Goal: Transaction & Acquisition: Book appointment/travel/reservation

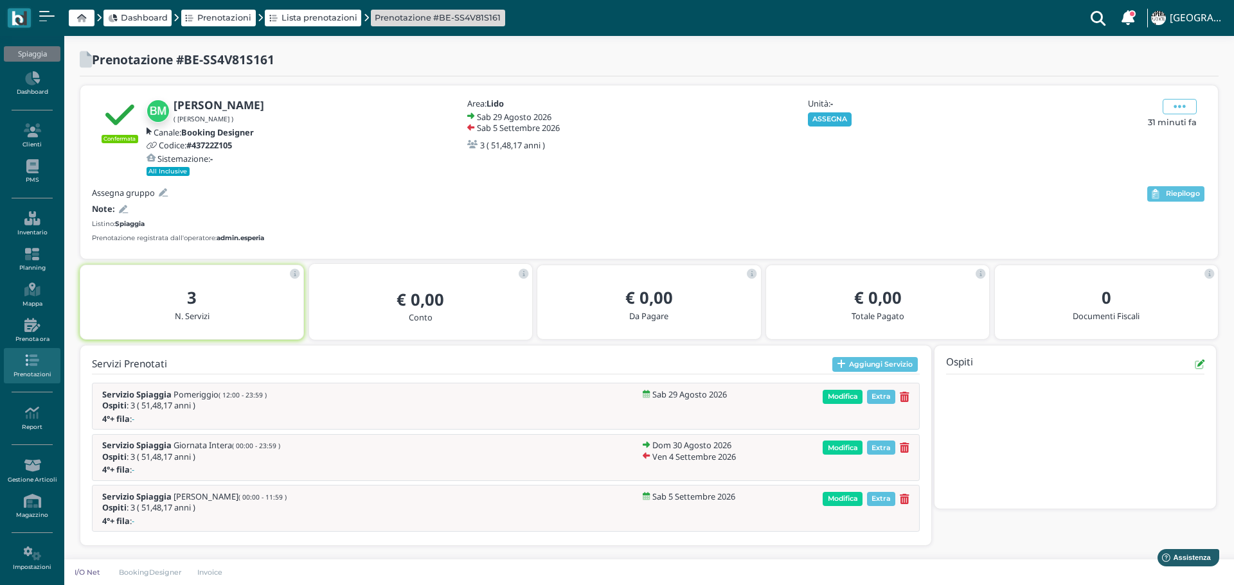
click at [841, 117] on button "ASSEGNA" at bounding box center [830, 119] width 44 height 14
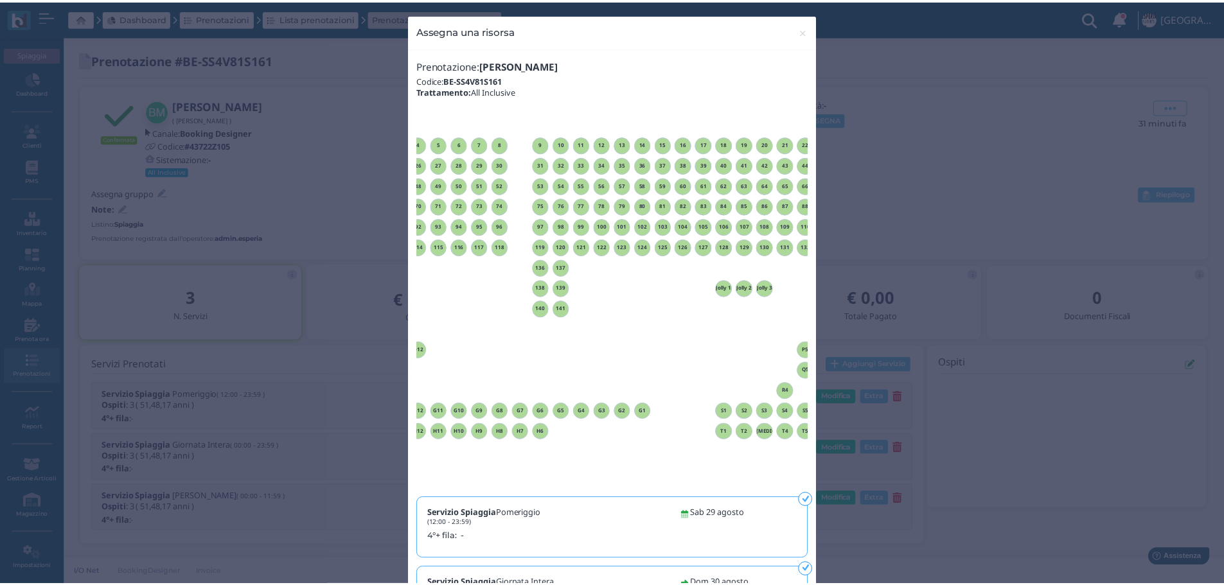
scroll to position [0, 116]
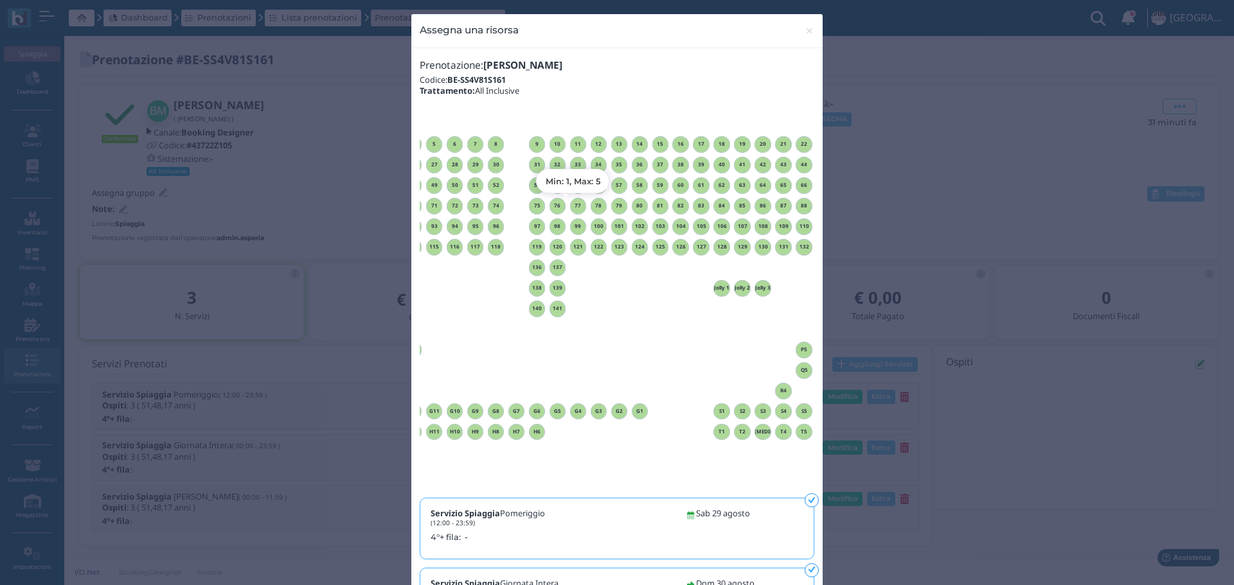
click at [573, 203] on h6 "77" at bounding box center [578, 206] width 17 height 6
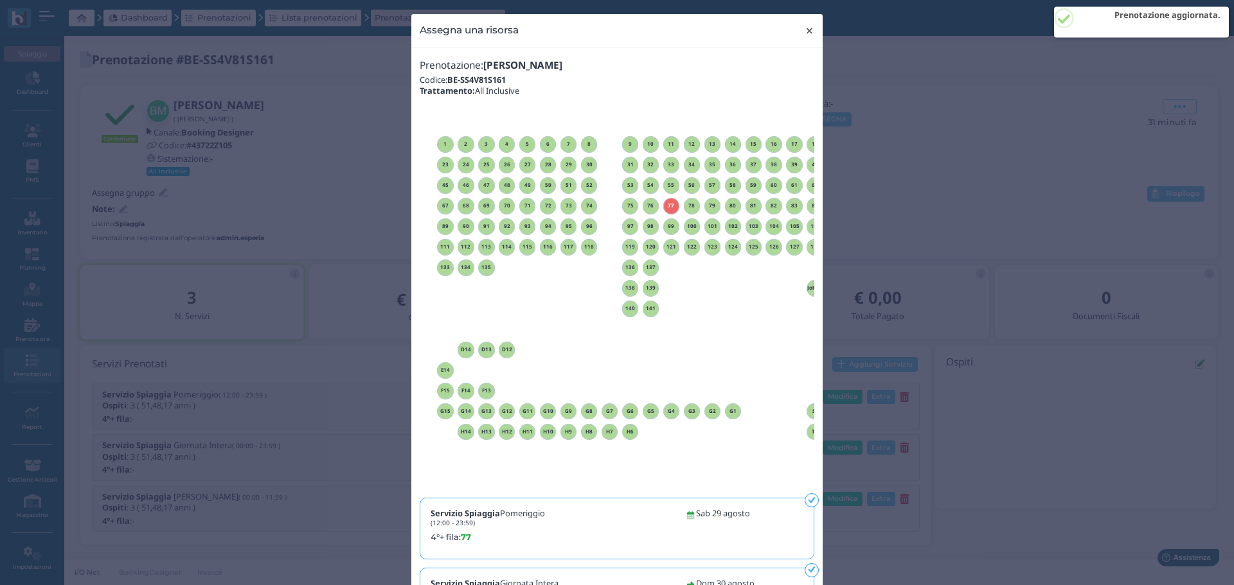
click at [805, 29] on span "×" at bounding box center [810, 30] width 10 height 17
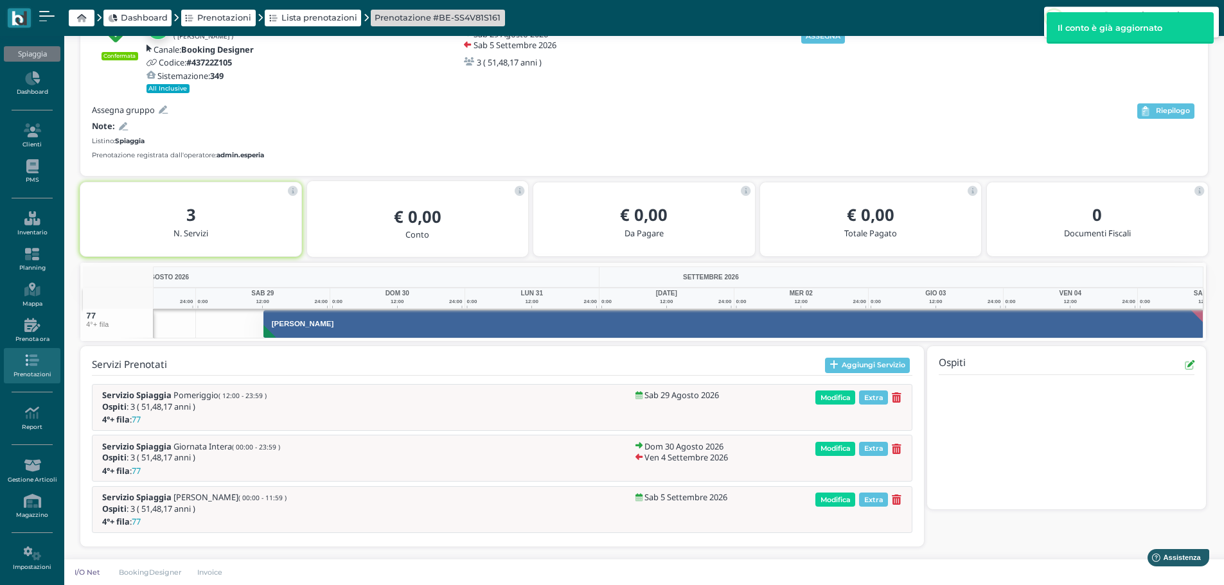
scroll to position [0, 94]
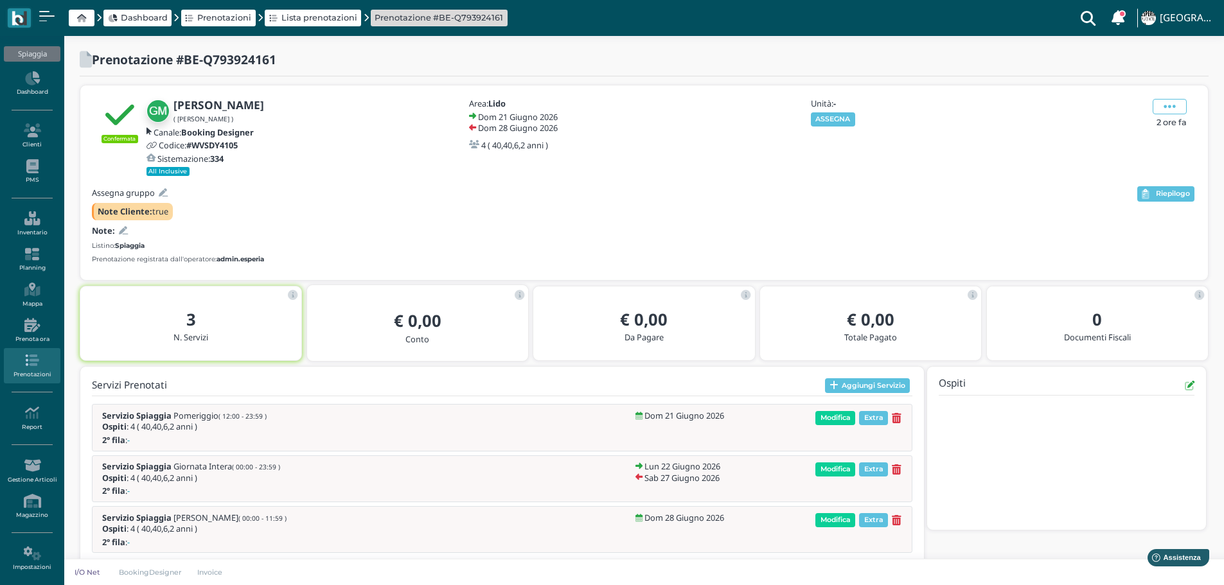
drag, startPoint x: 834, startPoint y: 118, endPoint x: 873, endPoint y: 128, distance: 41.2
click at [833, 117] on button "ASSEGNA" at bounding box center [833, 119] width 44 height 14
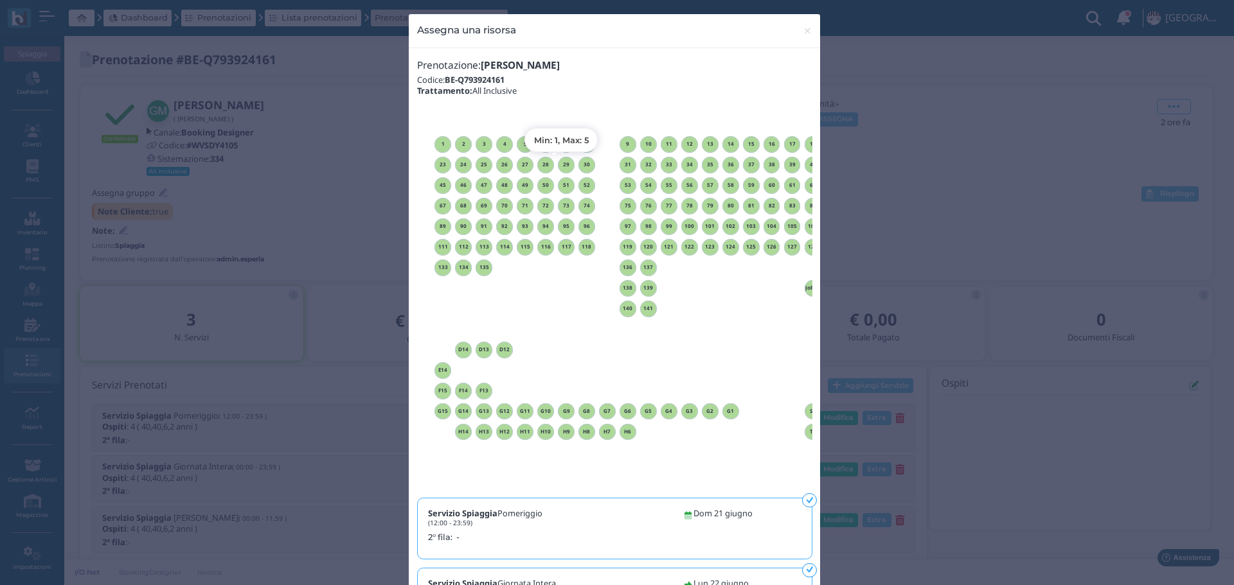
click at [558, 165] on h6 "29" at bounding box center [566, 165] width 17 height 6
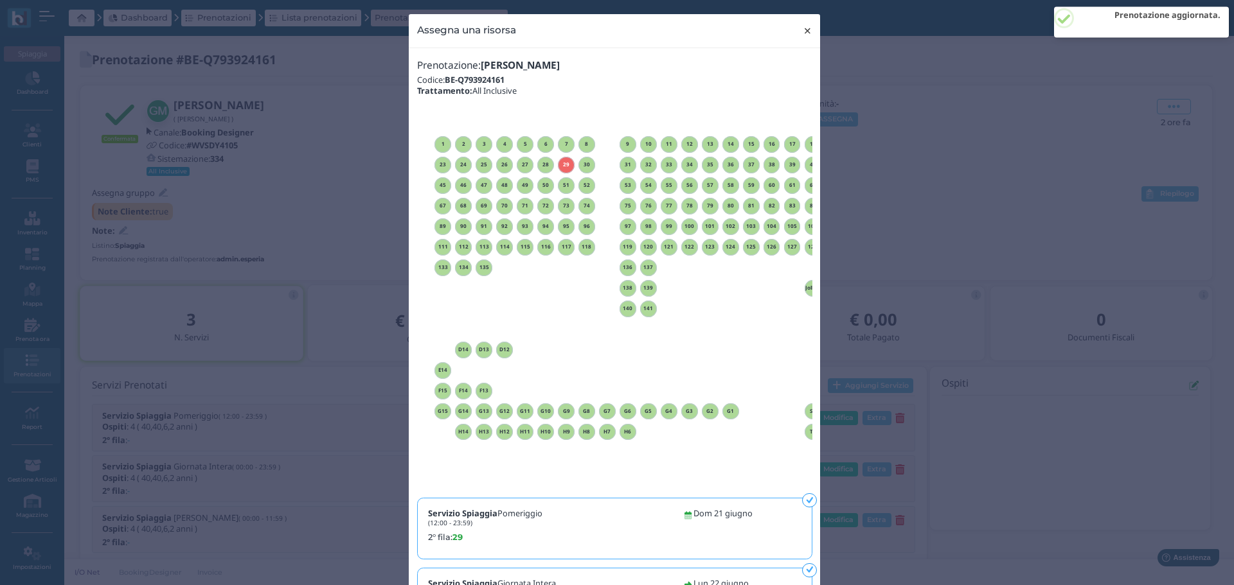
click at [803, 31] on span "×" at bounding box center [808, 30] width 10 height 17
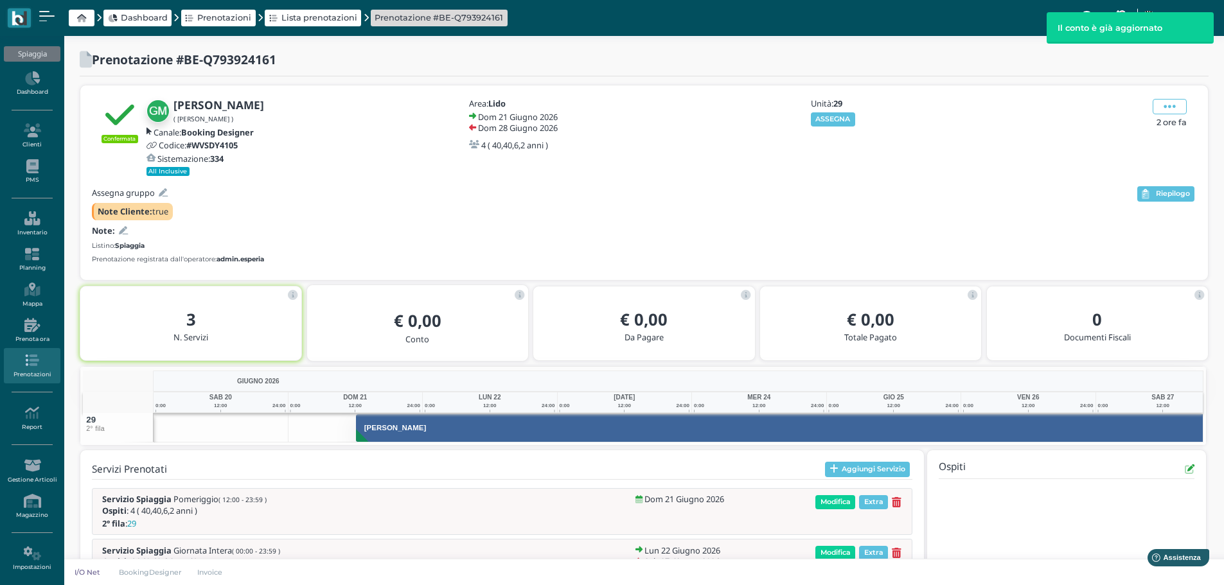
scroll to position [0, 94]
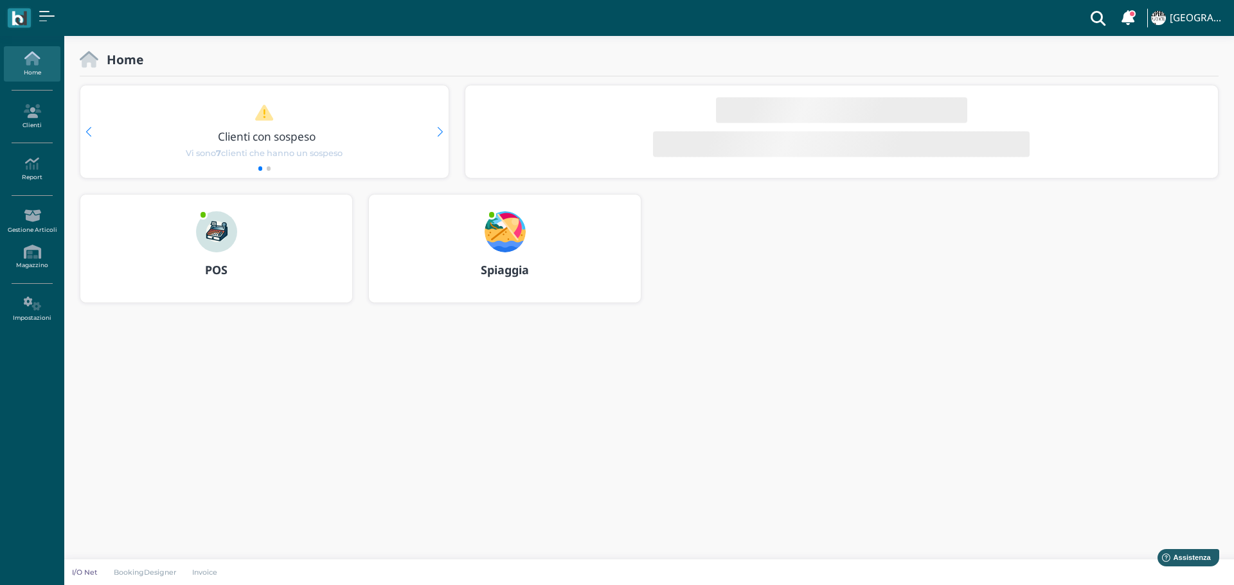
click at [510, 226] on img at bounding box center [505, 231] width 41 height 41
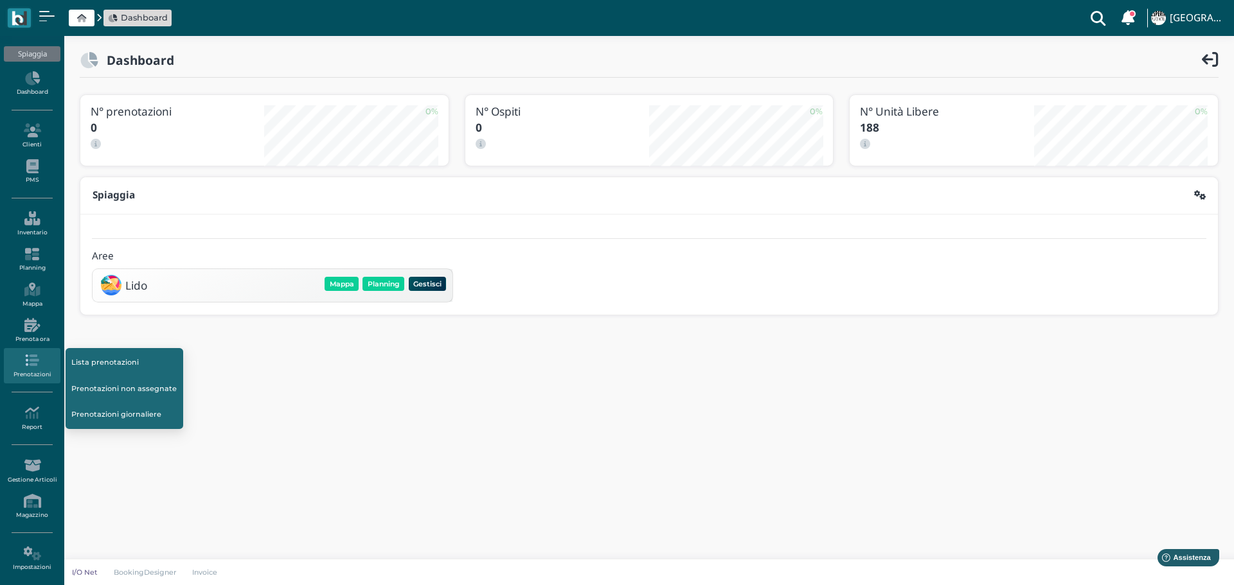
click at [116, 391] on link "Prenotazioni non assegnate" at bounding box center [125, 389] width 118 height 24
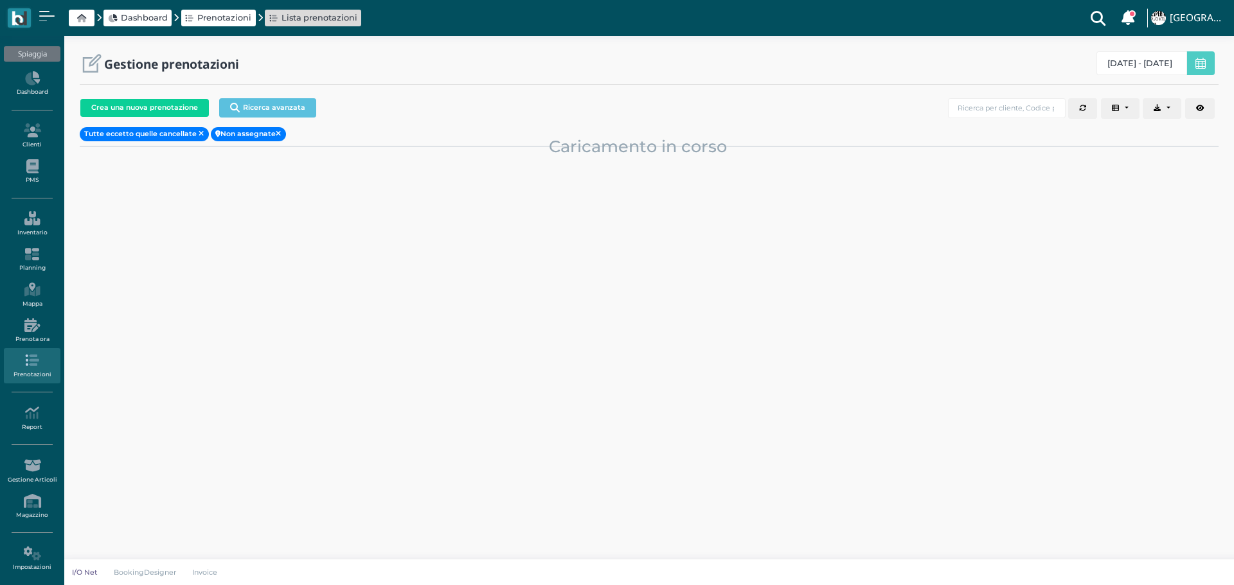
select select "0"
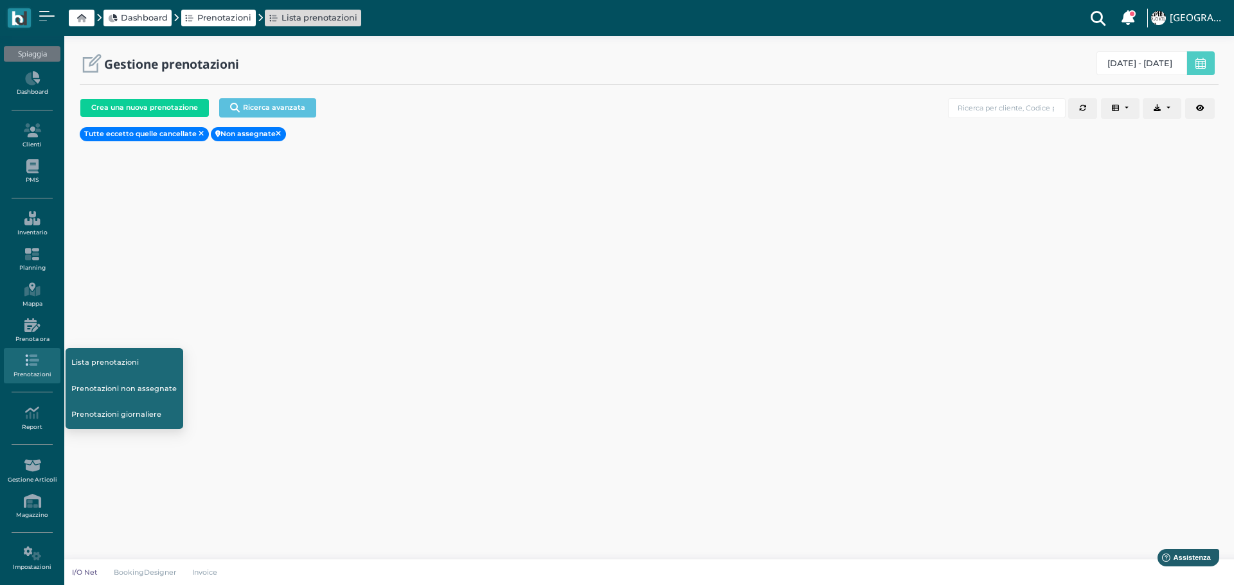
click at [112, 355] on link "Lista prenotazioni" at bounding box center [125, 362] width 118 height 24
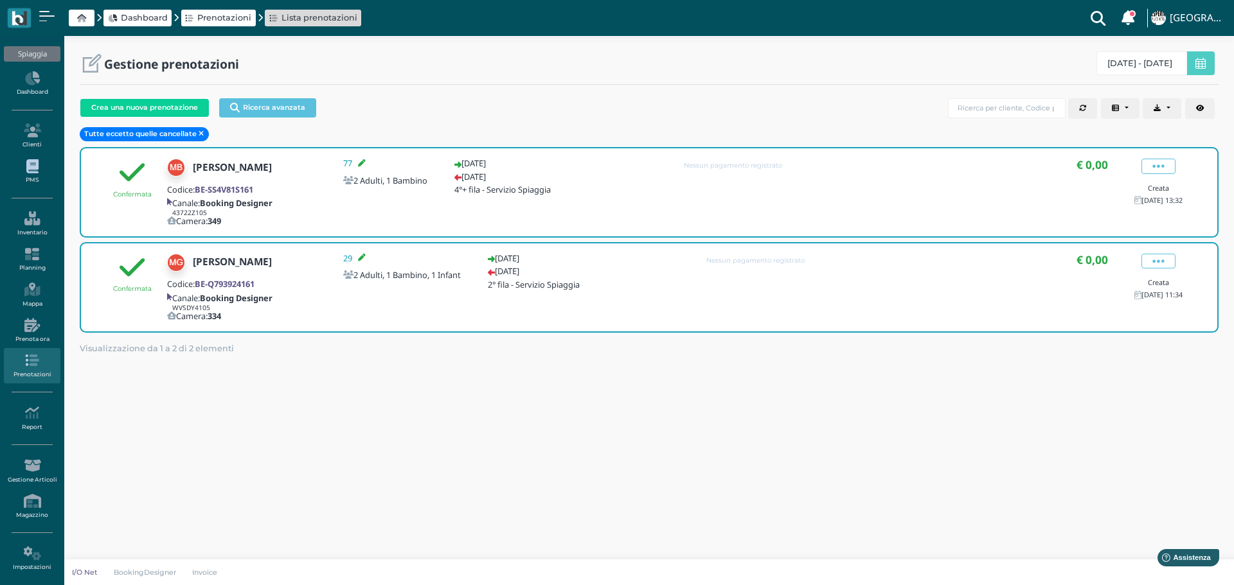
click at [37, 182] on link "PMS" at bounding box center [32, 171] width 56 height 35
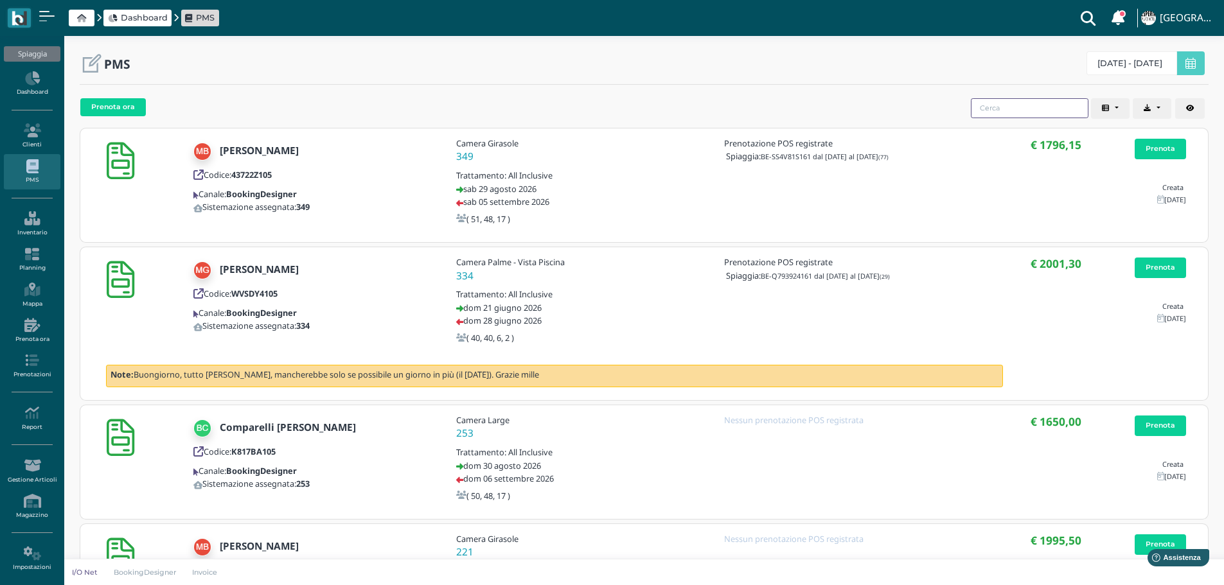
click at [1002, 109] on input "search" at bounding box center [1030, 108] width 118 height 20
click at [1172, 424] on link "Prenota" at bounding box center [1160, 426] width 51 height 21
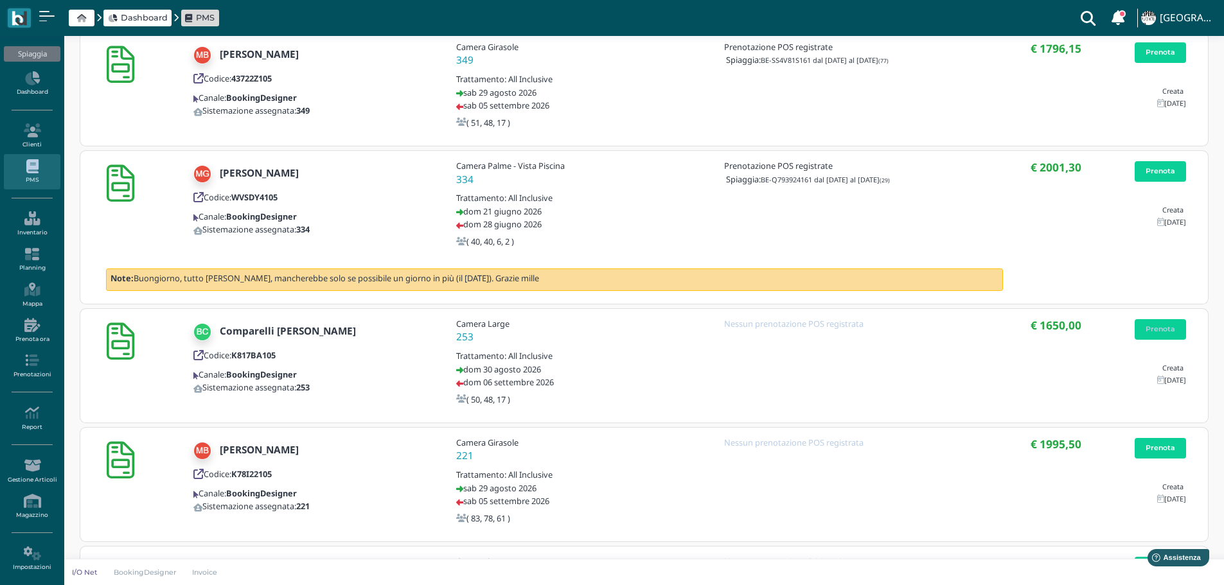
scroll to position [257, 0]
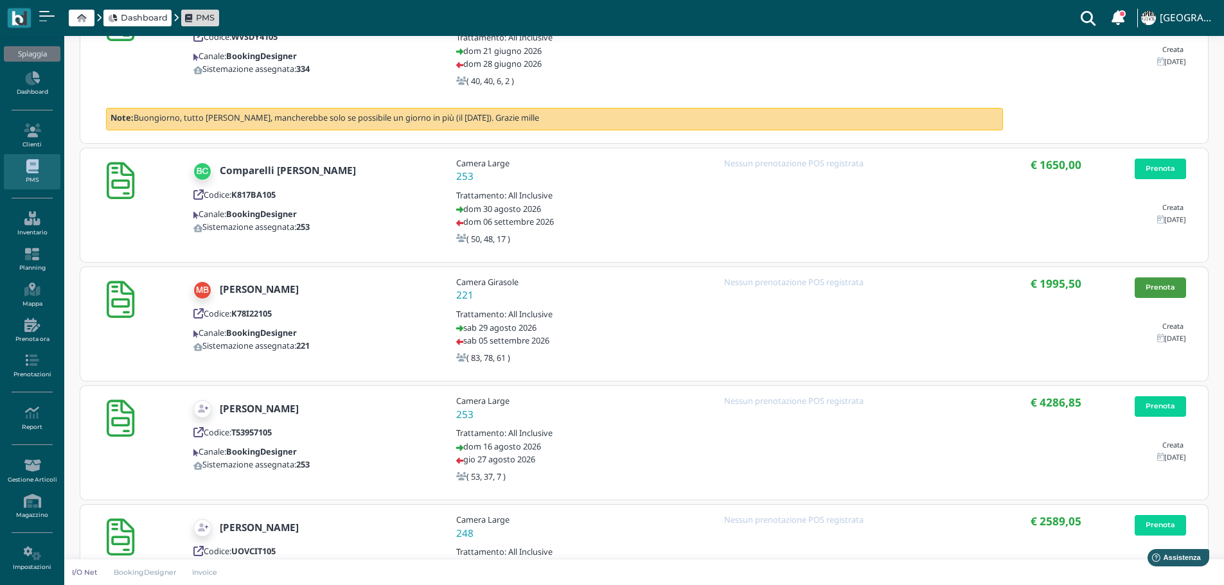
click at [1166, 290] on link "Prenota" at bounding box center [1160, 288] width 51 height 21
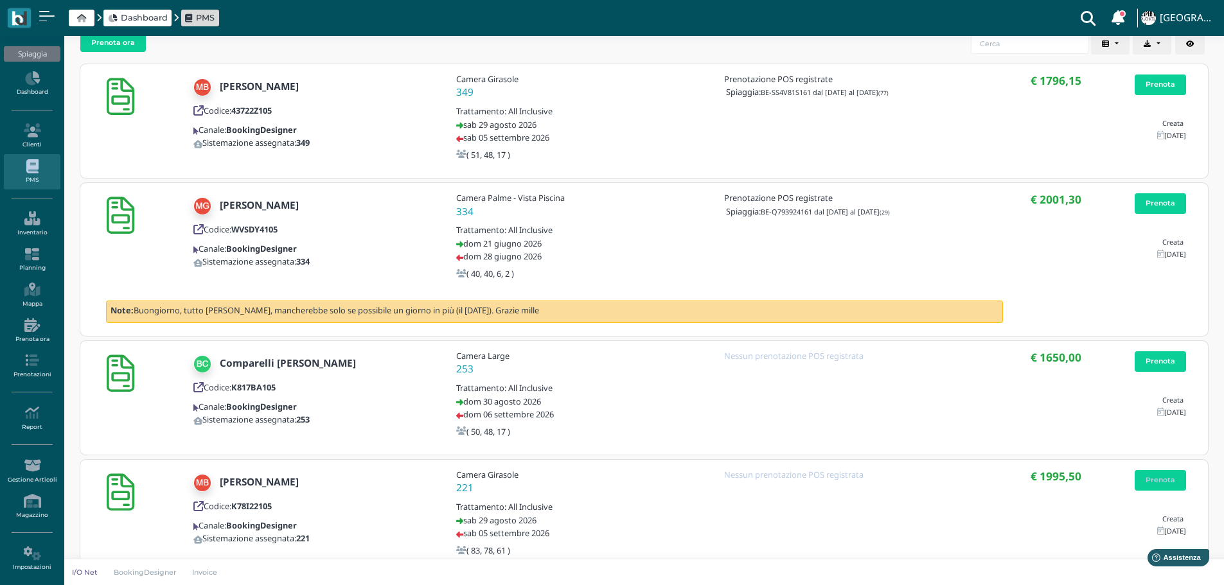
scroll to position [193, 0]
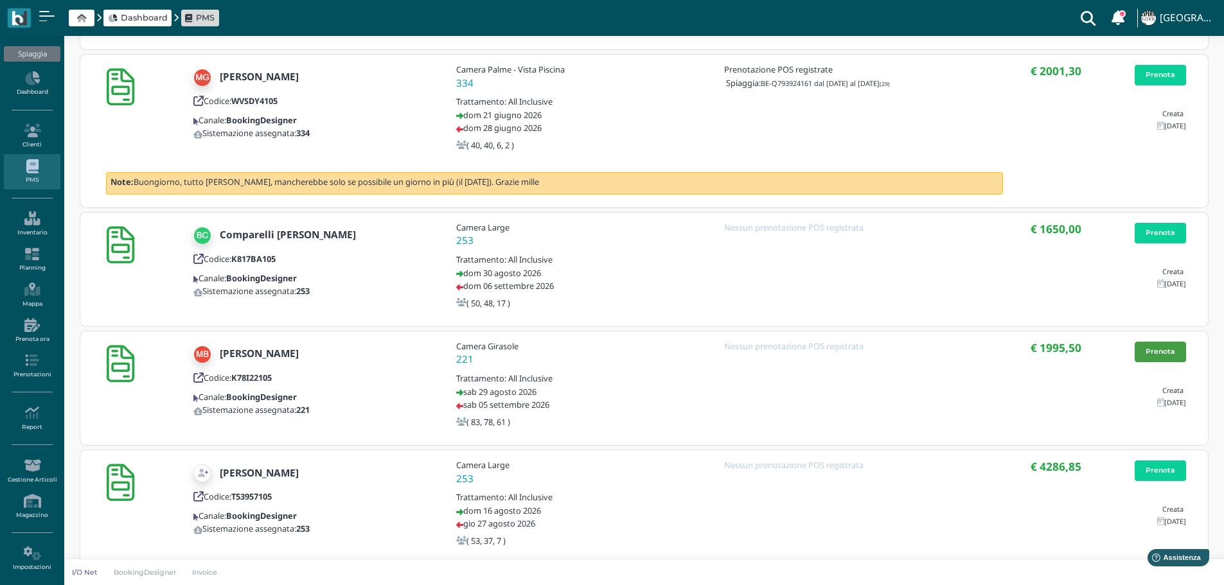
click at [1157, 349] on link "Prenota" at bounding box center [1160, 352] width 51 height 21
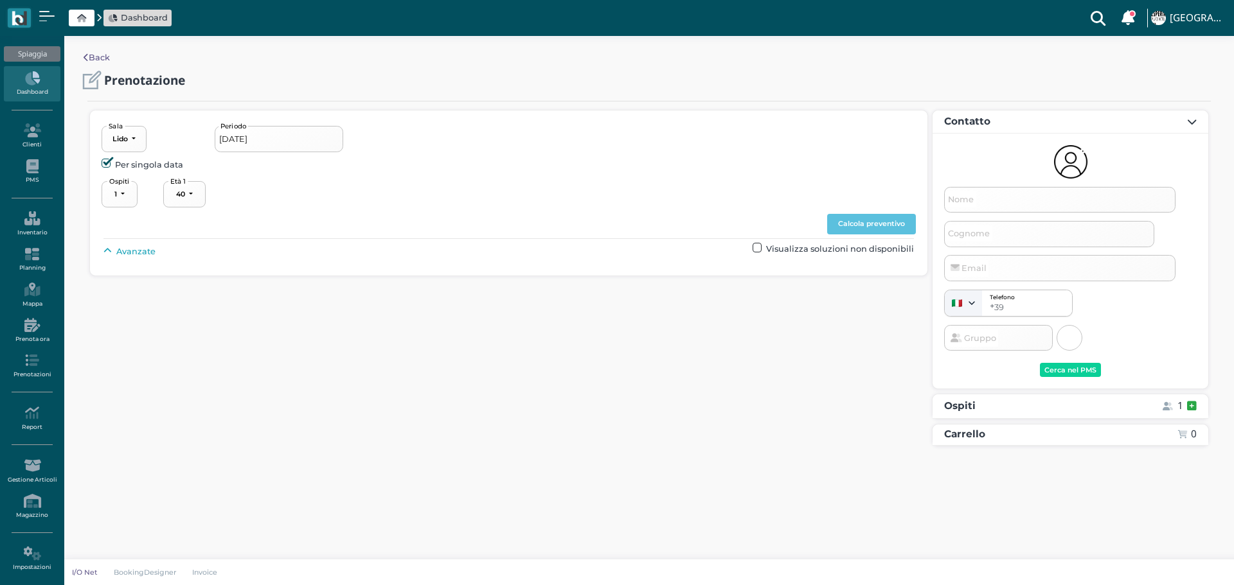
select select "40"
type input "[DATE] - [DATE]"
select select "3"
type input "[PERSON_NAME]"
type input "Comparelli"
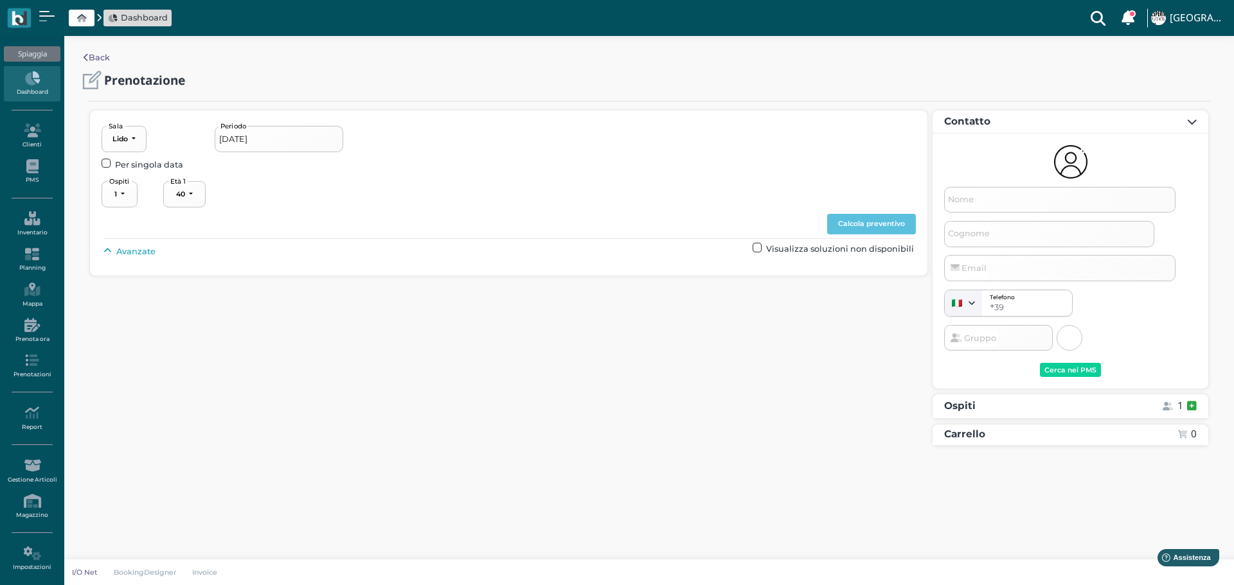
type input "[EMAIL_ADDRESS][DOMAIN_NAME]"
select select "40"
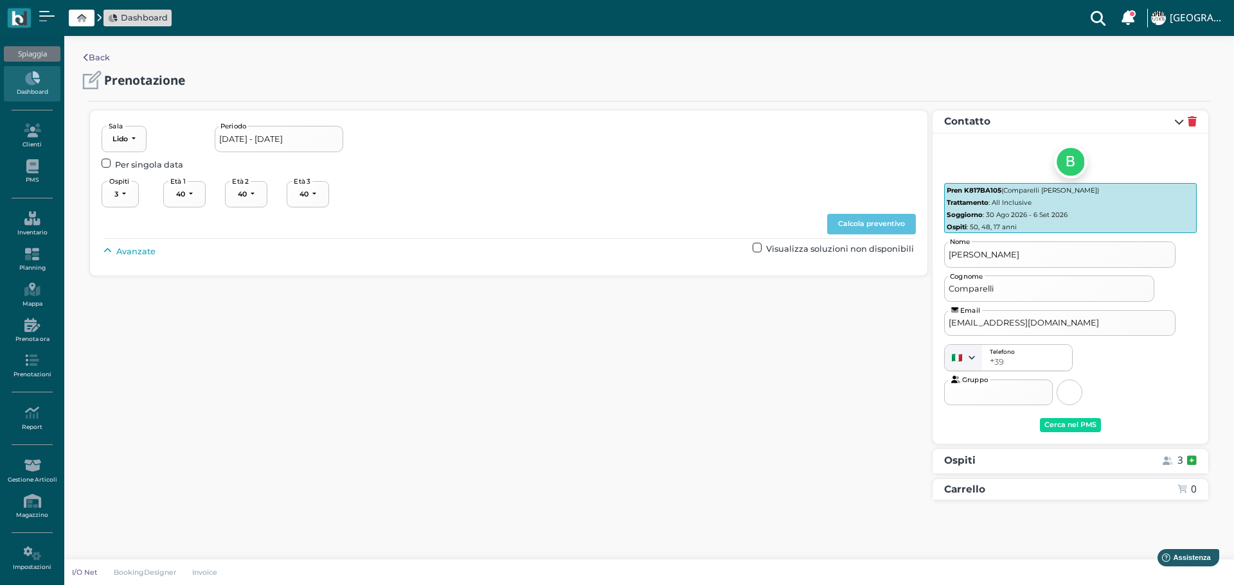
select select "50"
select select "48"
select select "17"
click at [126, 247] on span "Avanzate" at bounding box center [135, 251] width 39 height 12
click at [582, 290] on button "----------------------" at bounding box center [551, 281] width 86 height 26
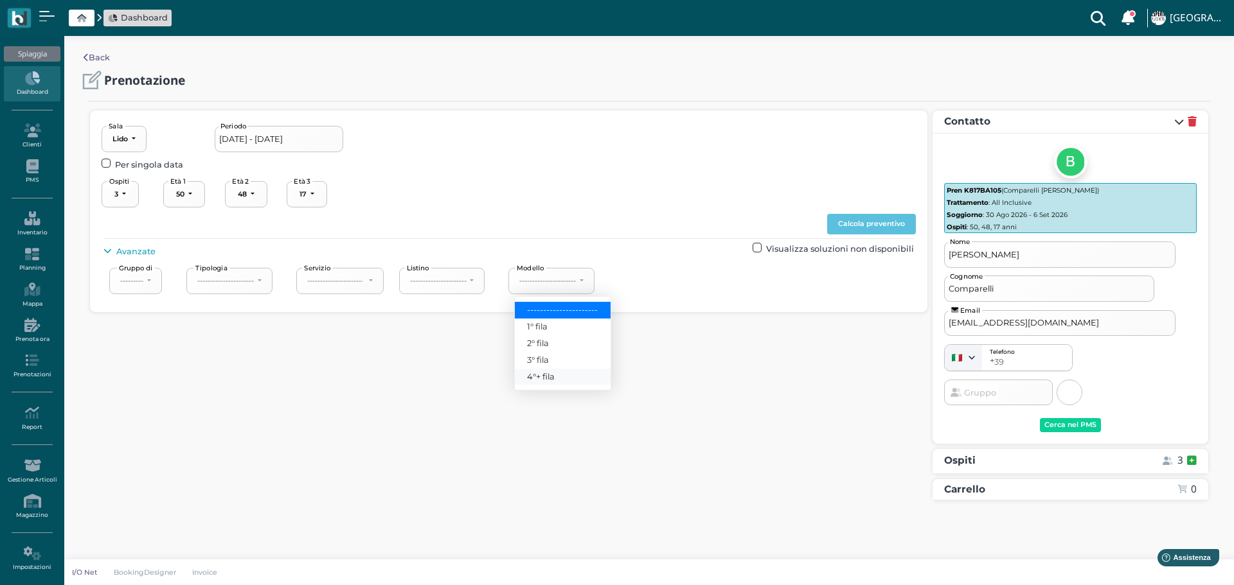
click at [548, 373] on span "4°+ fila" at bounding box center [541, 377] width 28 height 12
select select "240"
click at [887, 224] on button "Calcola preventivo" at bounding box center [871, 224] width 89 height 21
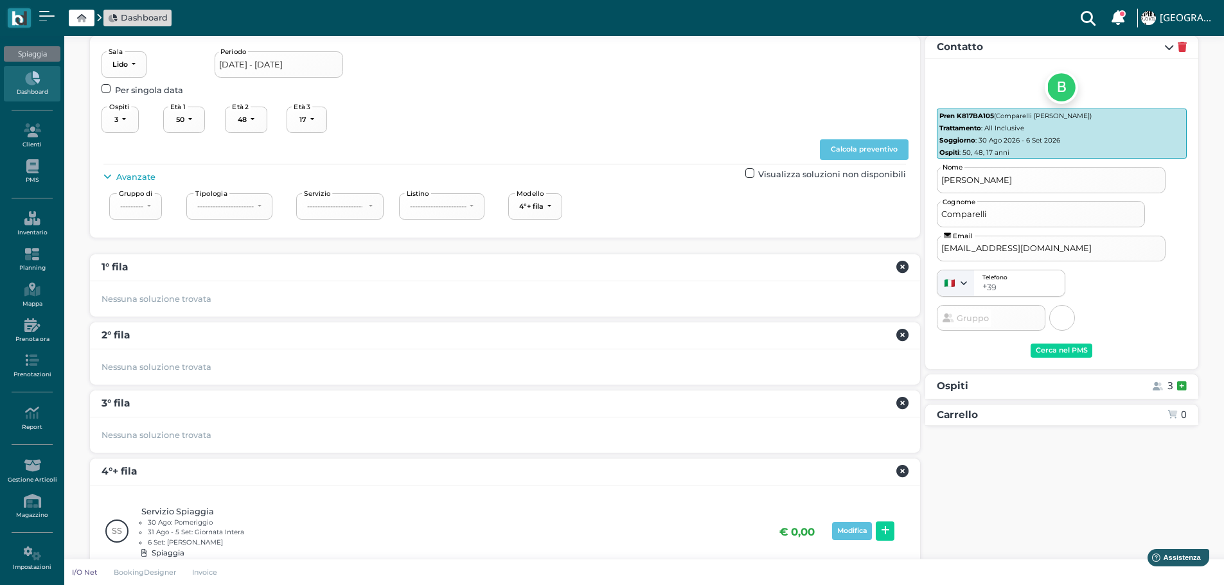
scroll to position [172, 0]
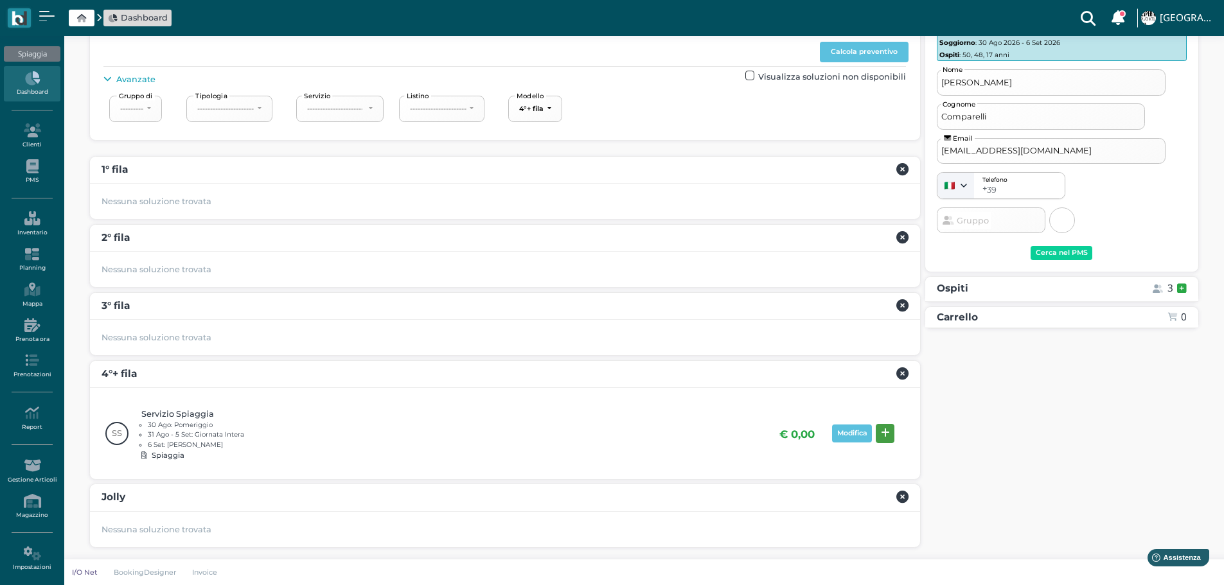
click at [882, 434] on icon at bounding box center [885, 434] width 9 height 10
click at [1174, 456] on div "Prenota" at bounding box center [1162, 456] width 30 height 9
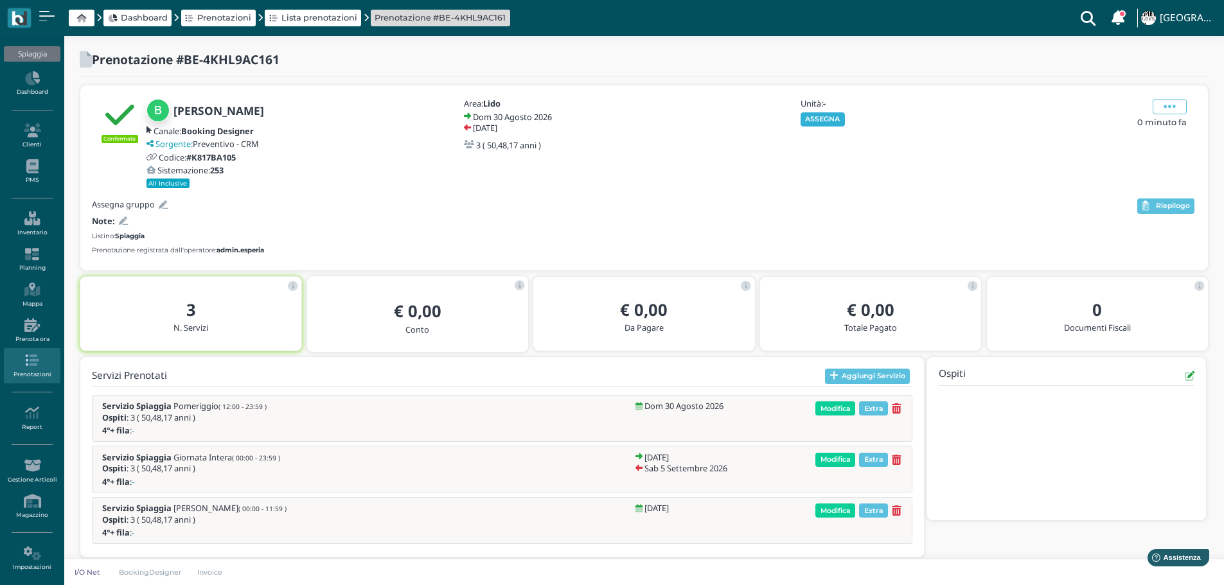
click at [812, 118] on button "ASSEGNA" at bounding box center [823, 119] width 44 height 14
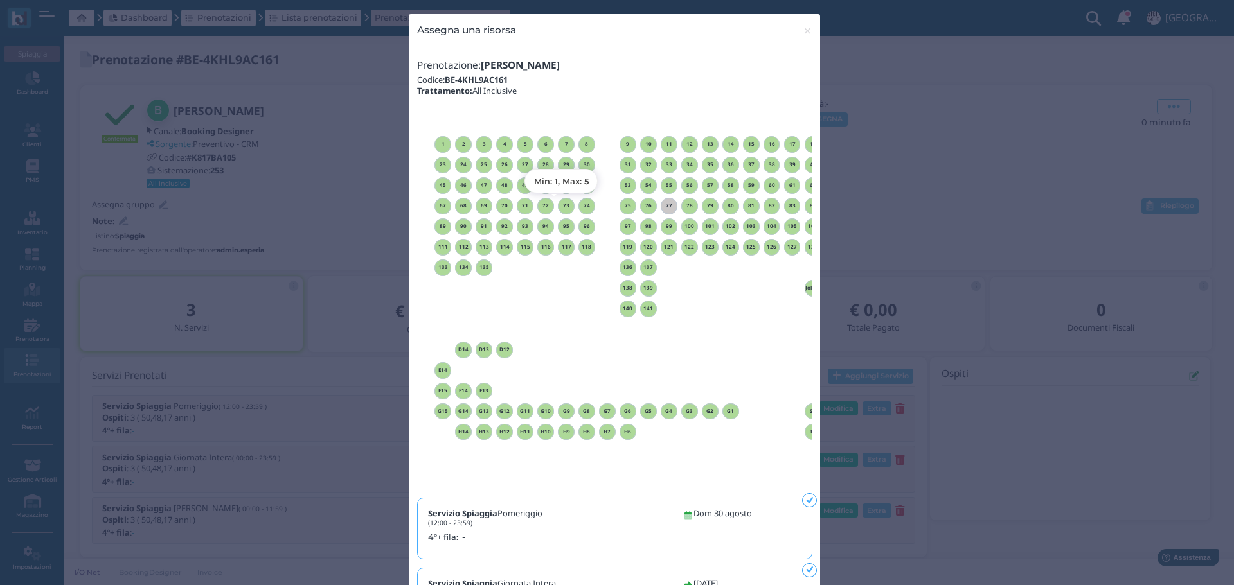
click at [561, 208] on h6 "73" at bounding box center [566, 206] width 17 height 6
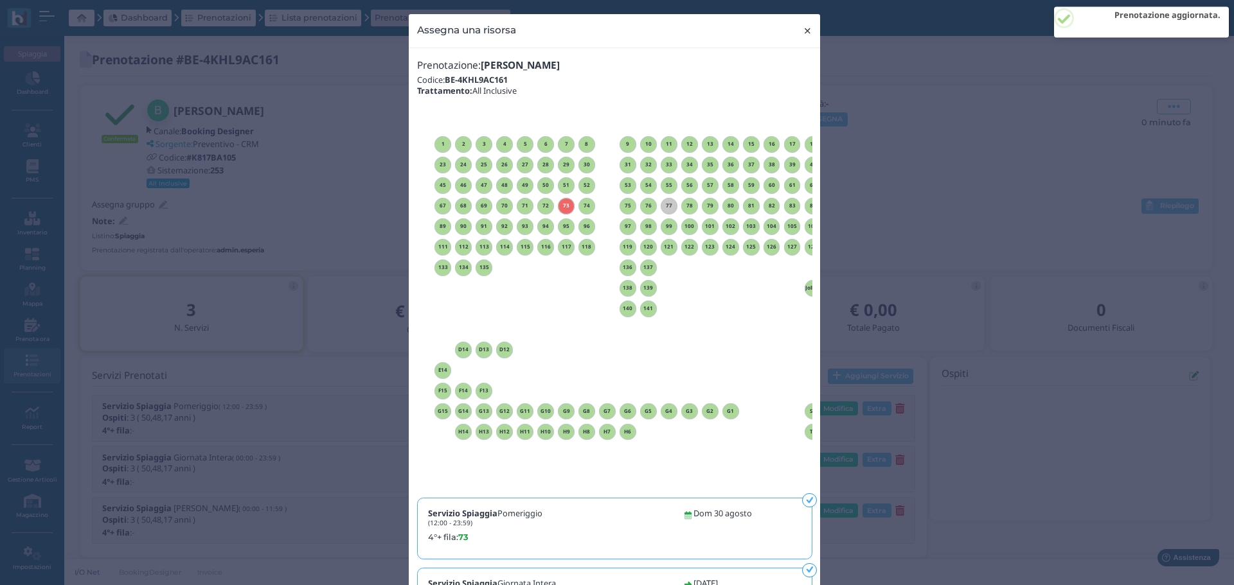
click at [805, 29] on span "×" at bounding box center [808, 30] width 10 height 17
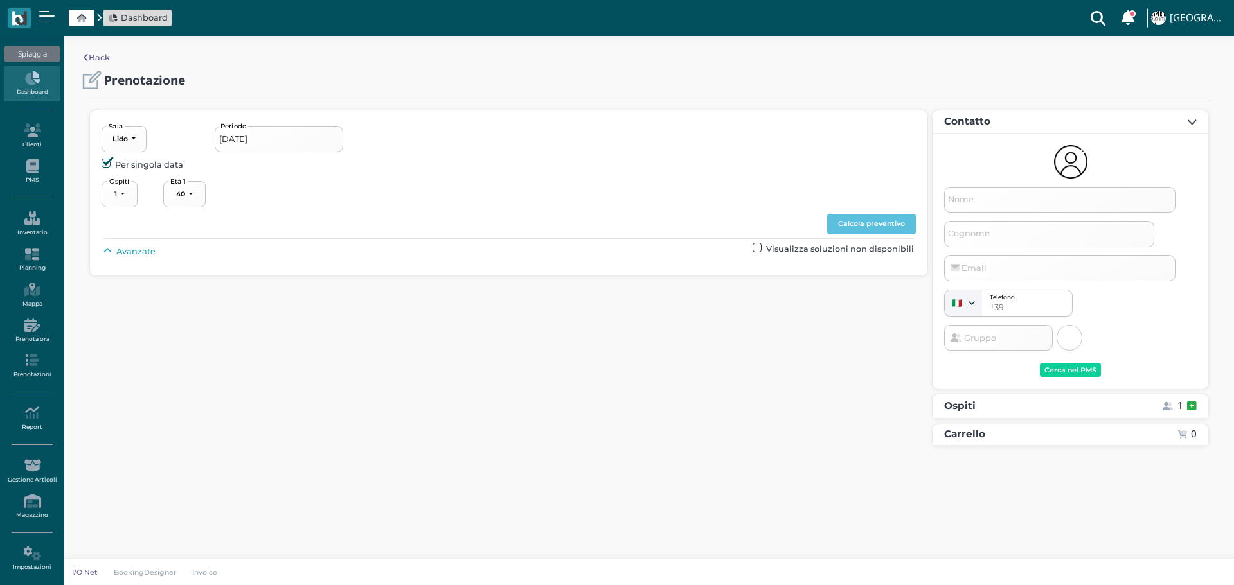
select select "40"
type input "29/08/2026 - 05/09/2026"
select select "3"
type input "Caterina"
type input "Zambelli"
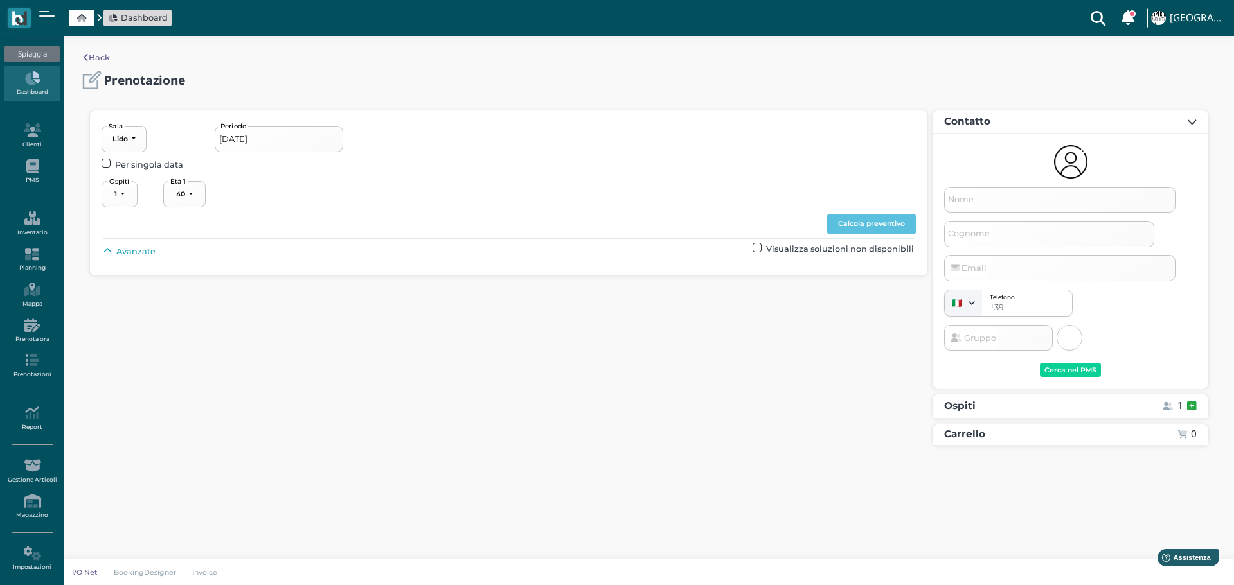
type input "michelabaggi73@gmail.com"
select select "40"
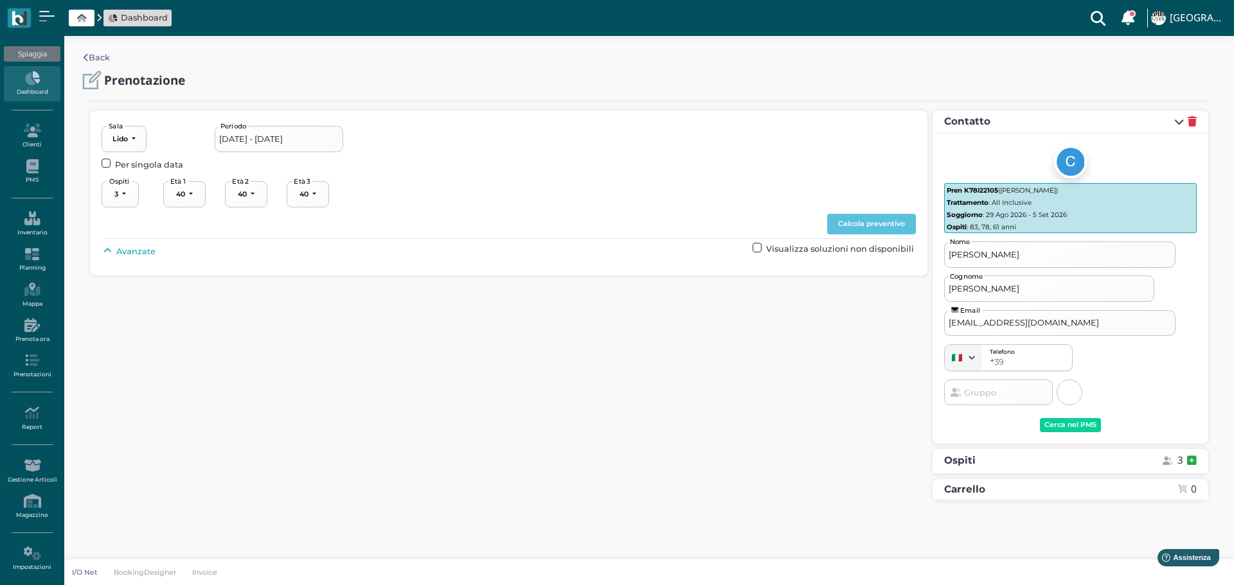
select select "83"
select select "78"
select select "61"
click at [112, 245] on span "Avanzate" at bounding box center [128, 251] width 51 height 12
click at [571, 280] on div "----------------------" at bounding box center [547, 280] width 57 height 9
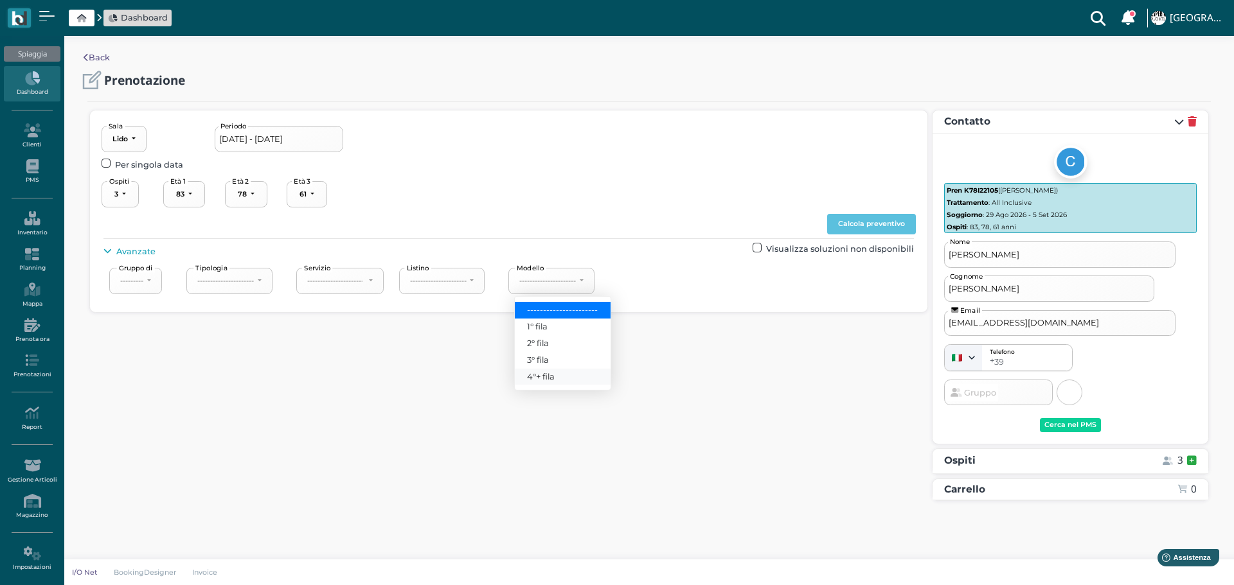
drag, startPoint x: 551, startPoint y: 373, endPoint x: 498, endPoint y: 212, distance: 169.1
click at [549, 371] on span "4°+ fila" at bounding box center [541, 377] width 28 height 12
click at [559, 286] on button "4°+ fila" at bounding box center [535, 281] width 54 height 26
drag, startPoint x: 552, startPoint y: 373, endPoint x: 565, endPoint y: 373, distance: 12.9
click at [556, 373] on link "4°+ fila" at bounding box center [563, 377] width 96 height 17
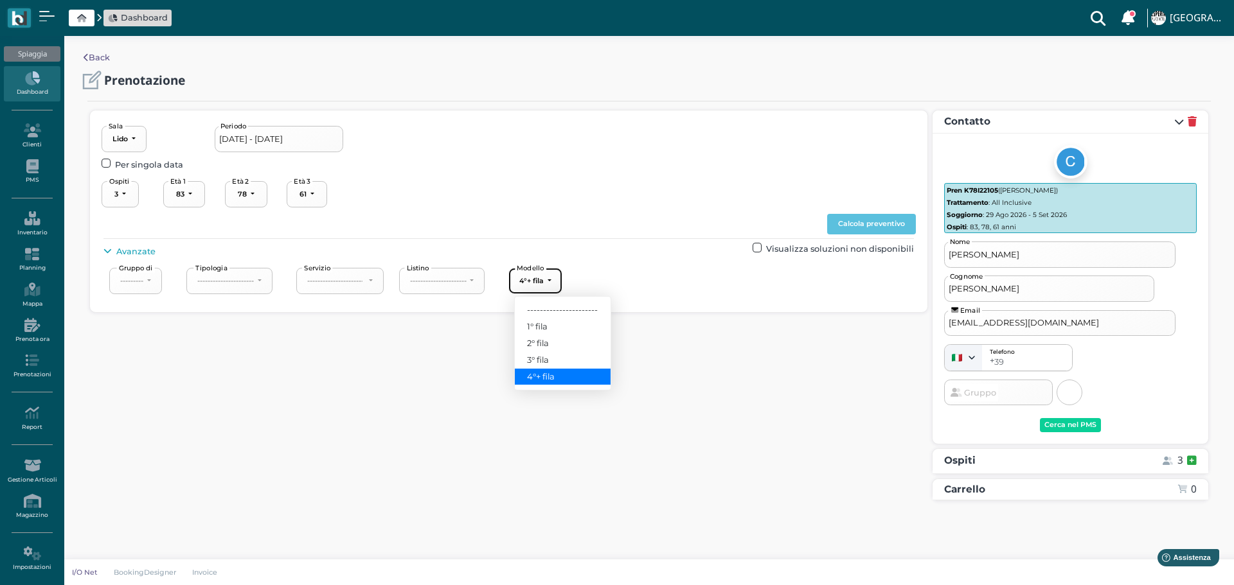
select select "240"
drag, startPoint x: 857, startPoint y: 219, endPoint x: 876, endPoint y: 217, distance: 18.8
click at [859, 219] on button "Calcola preventivo" at bounding box center [871, 224] width 89 height 21
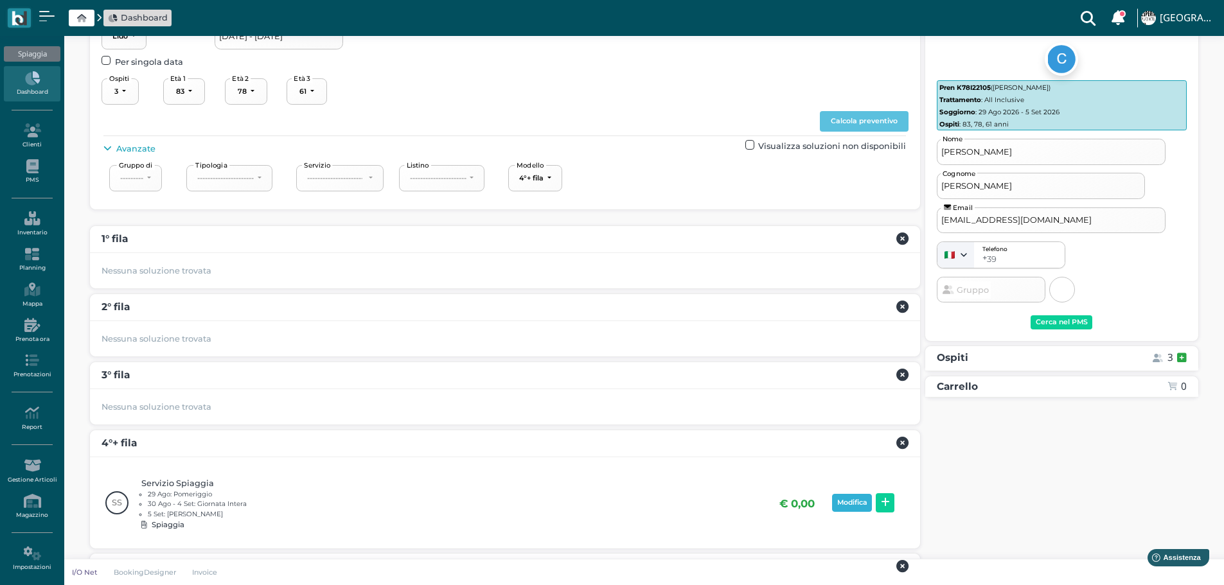
scroll to position [172, 0]
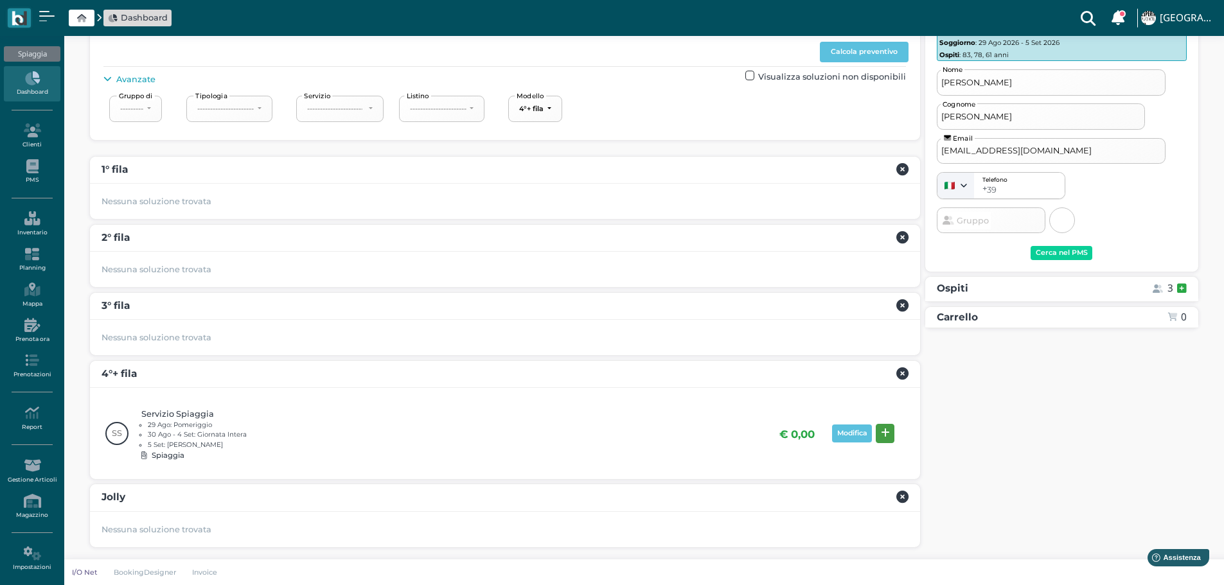
click at [887, 433] on icon at bounding box center [885, 434] width 9 height 10
drag, startPoint x: 1163, startPoint y: 457, endPoint x: 1147, endPoint y: 415, distance: 45.6
click at [1163, 456] on div "Prenota" at bounding box center [1162, 456] width 30 height 9
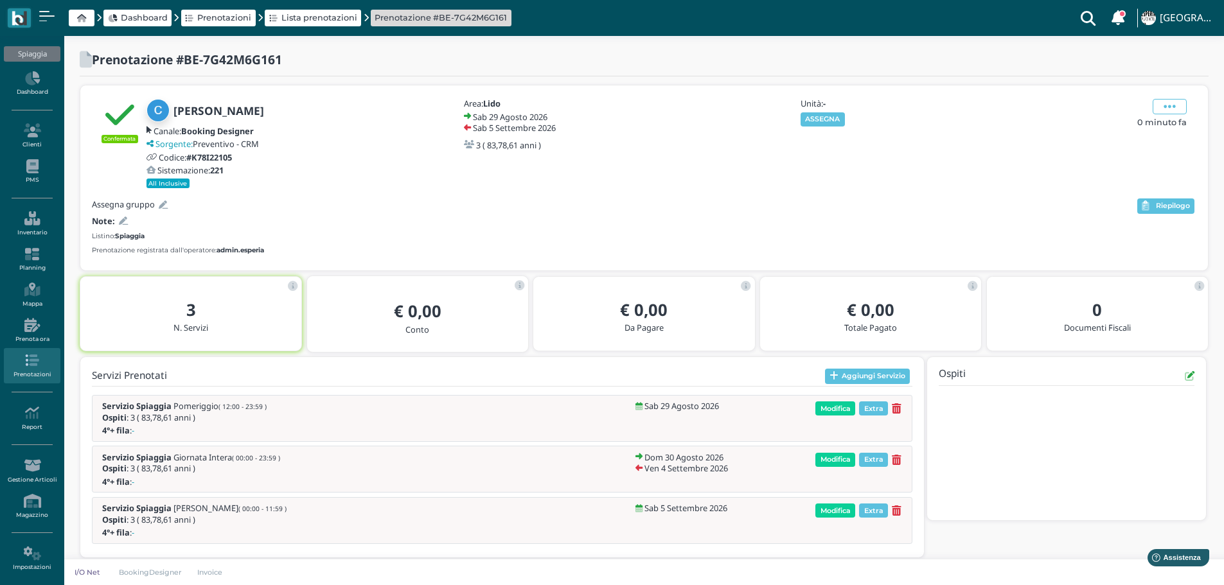
click at [831, 109] on div "Unità: - ASSEGNA" at bounding box center [868, 112] width 139 height 27
click at [834, 116] on button "ASSEGNA" at bounding box center [823, 119] width 44 height 14
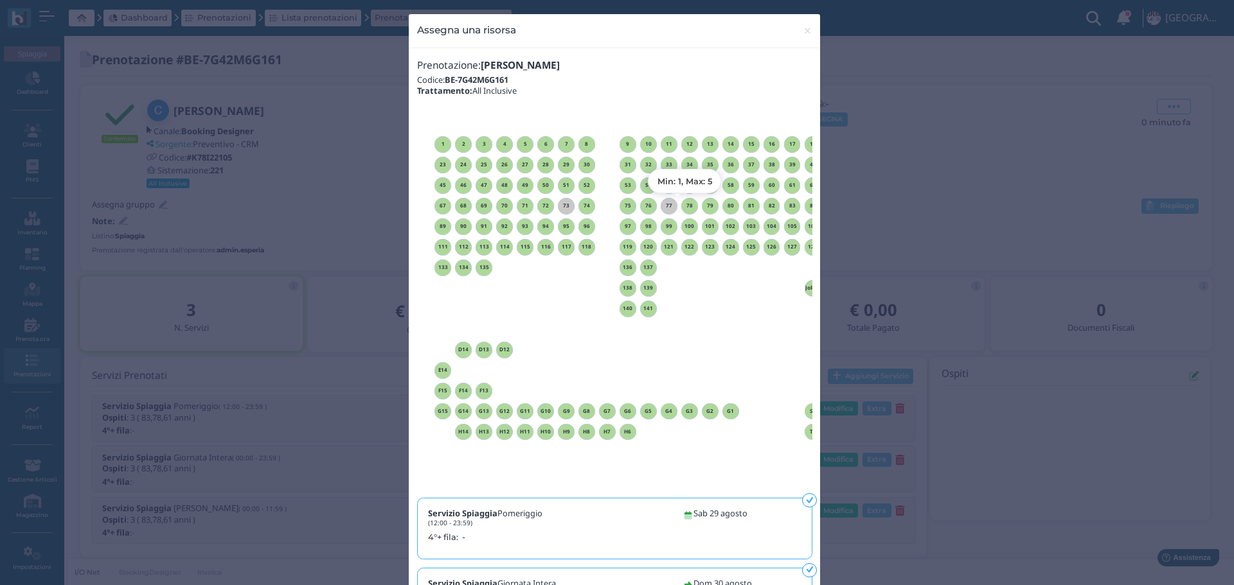
click at [683, 204] on h6 "78" at bounding box center [689, 206] width 17 height 6
click at [803, 30] on span "×" at bounding box center [808, 30] width 10 height 17
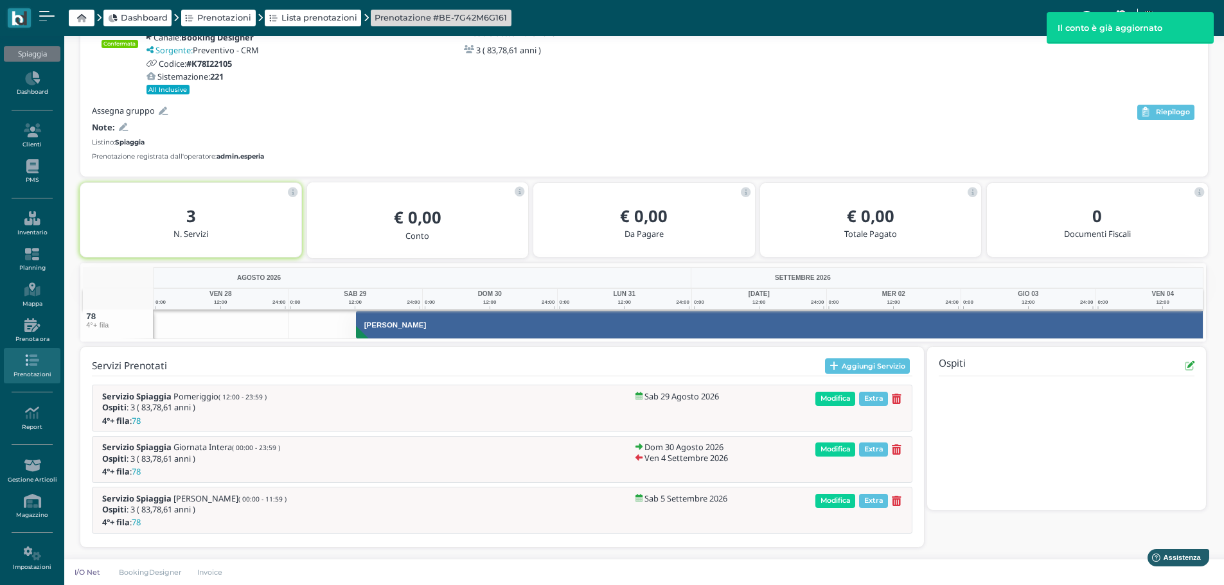
scroll to position [0, 94]
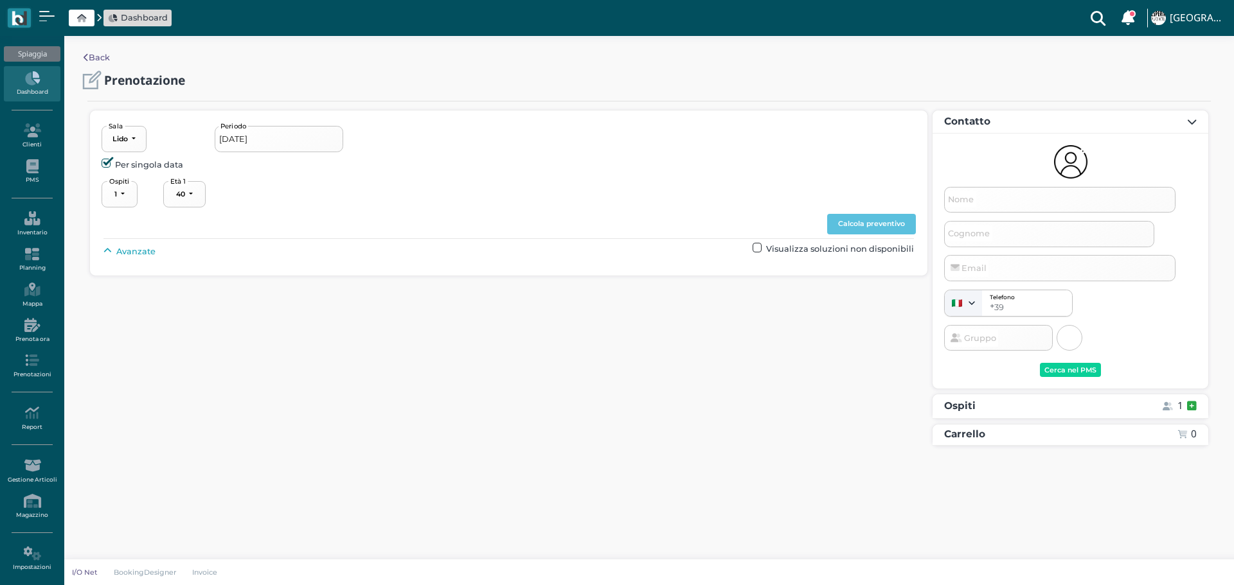
select select "40"
type input "[DATE] - [DATE]"
select select "3"
type input "[PERSON_NAME]"
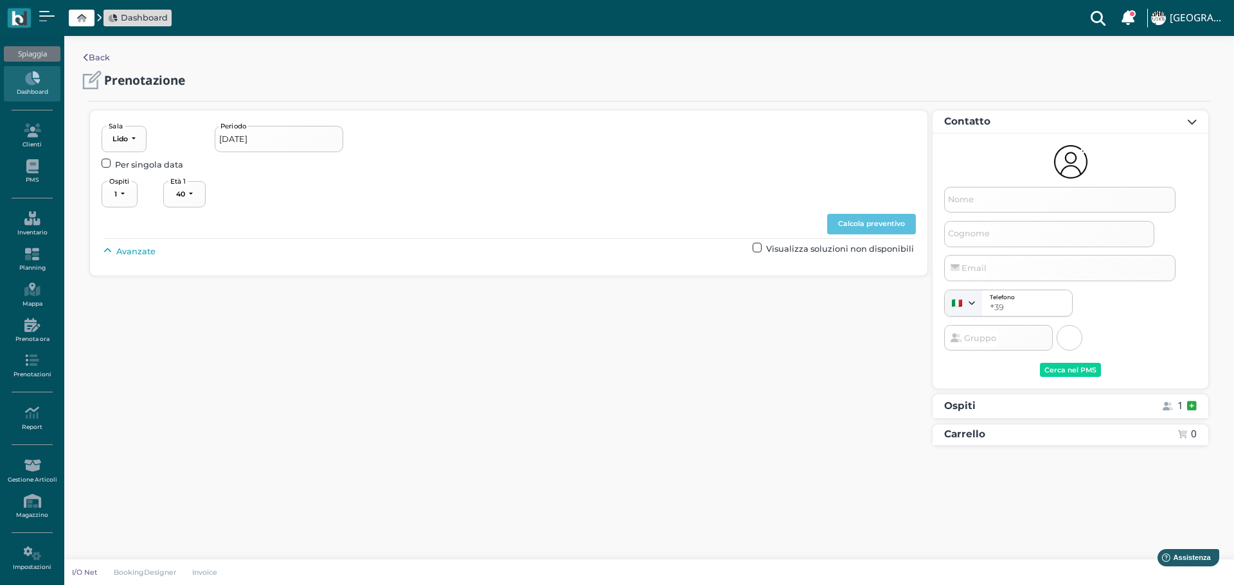
type input "[EMAIL_ADDRESS][DOMAIN_NAME]"
select select "40"
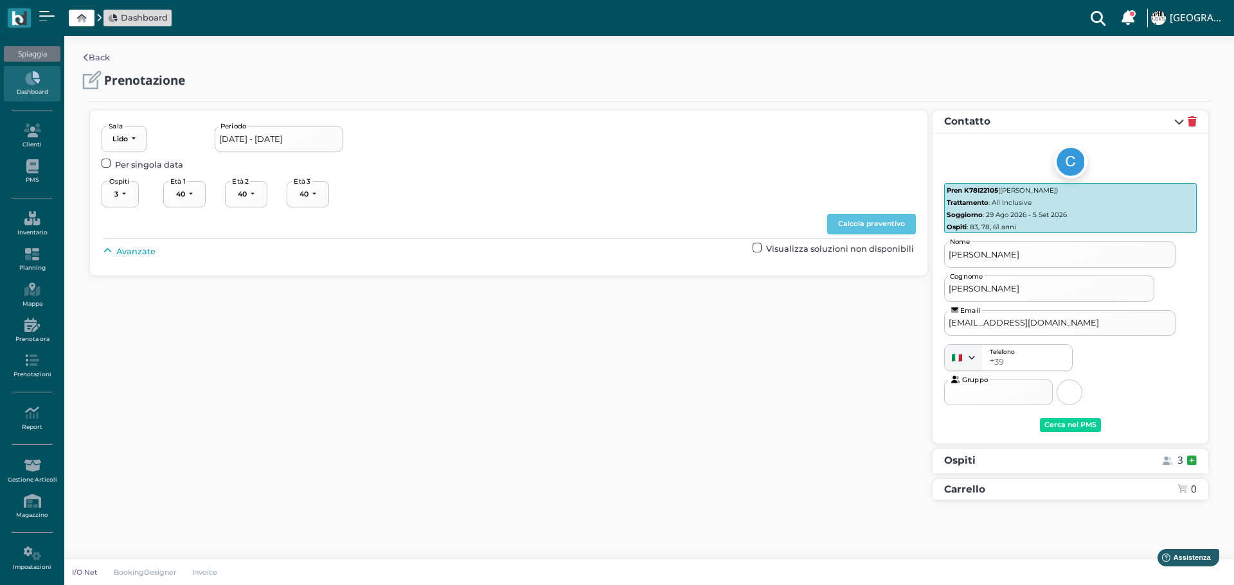
select select "83"
select select "78"
select select "61"
click at [141, 252] on span "Avanzate" at bounding box center [135, 251] width 39 height 12
click at [587, 283] on button "----------------------" at bounding box center [551, 281] width 86 height 26
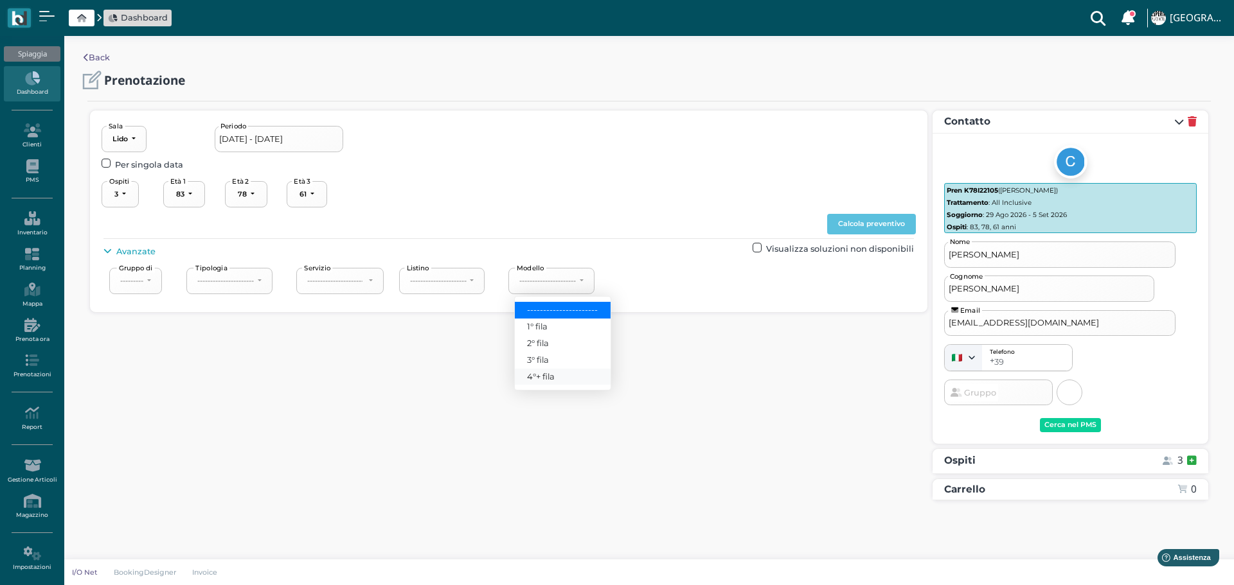
click at [550, 377] on span "4°+ fila" at bounding box center [541, 377] width 28 height 12
select select "240"
click at [901, 217] on button "Calcola preventivo" at bounding box center [871, 224] width 89 height 21
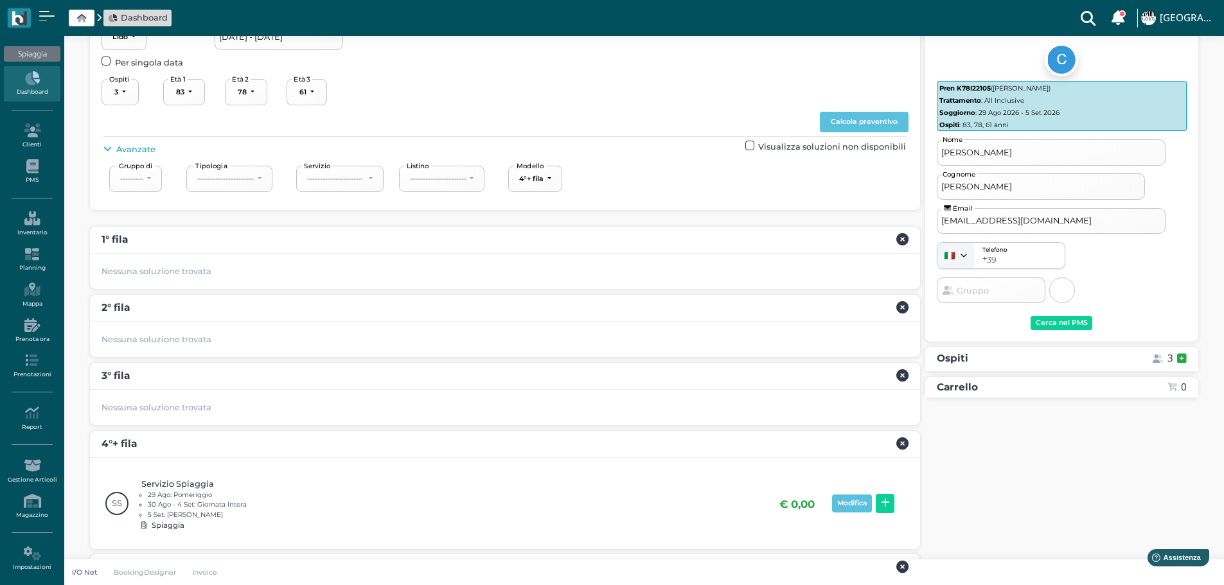
scroll to position [172, 0]
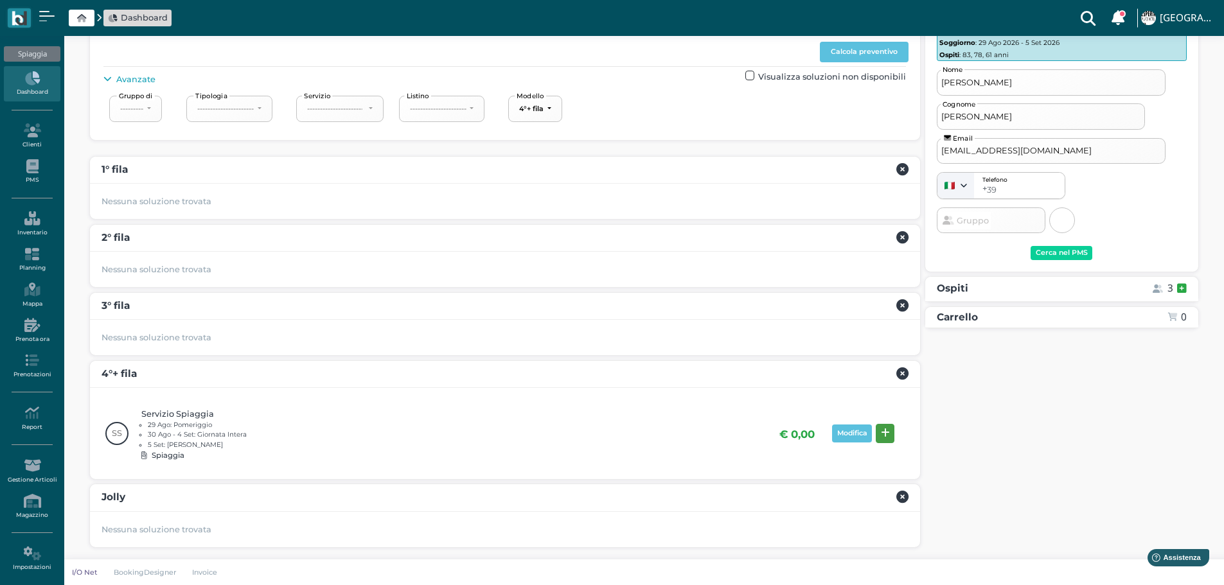
click at [888, 430] on icon at bounding box center [885, 434] width 9 height 10
click at [1157, 457] on div "Prenota" at bounding box center [1162, 456] width 30 height 9
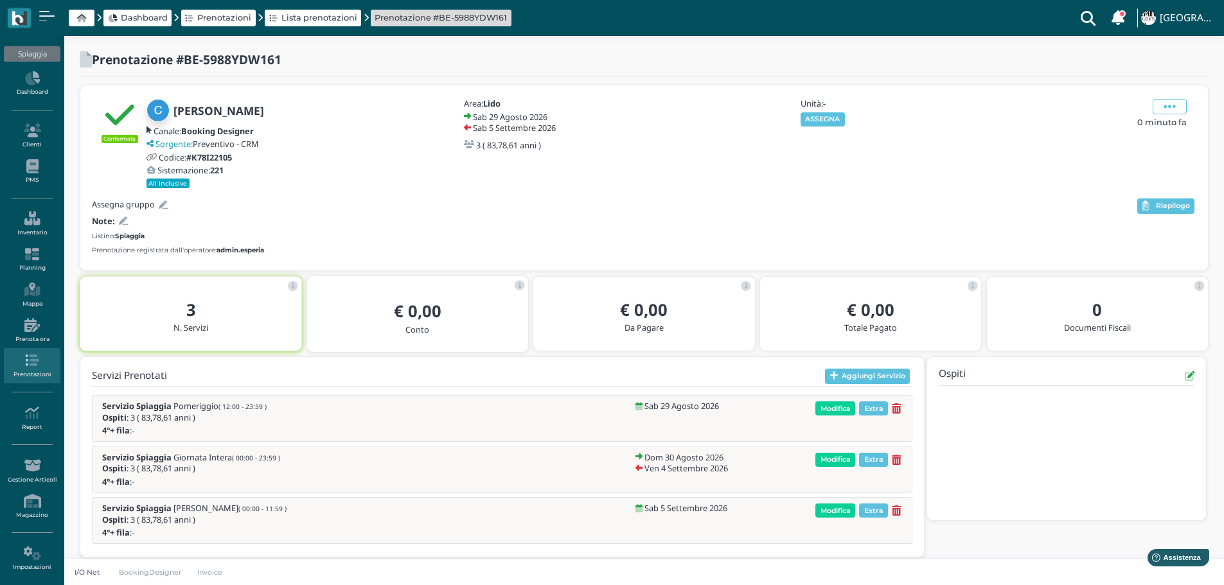
click at [833, 117] on button "ASSEGNA" at bounding box center [823, 119] width 44 height 14
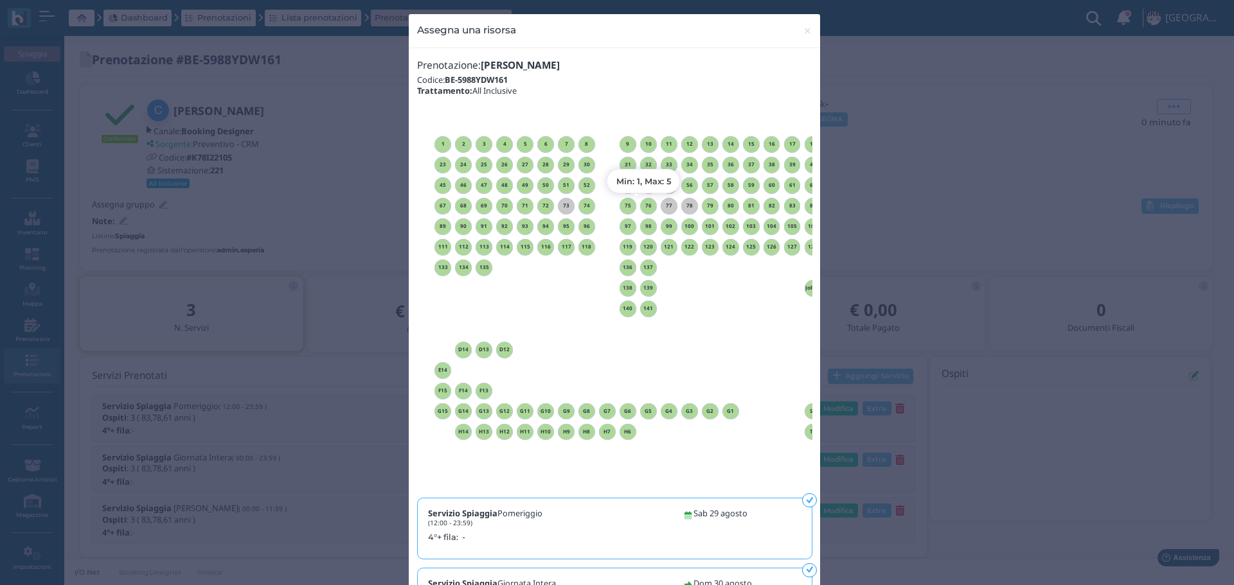
click at [641, 203] on h6 "76" at bounding box center [648, 206] width 17 height 6
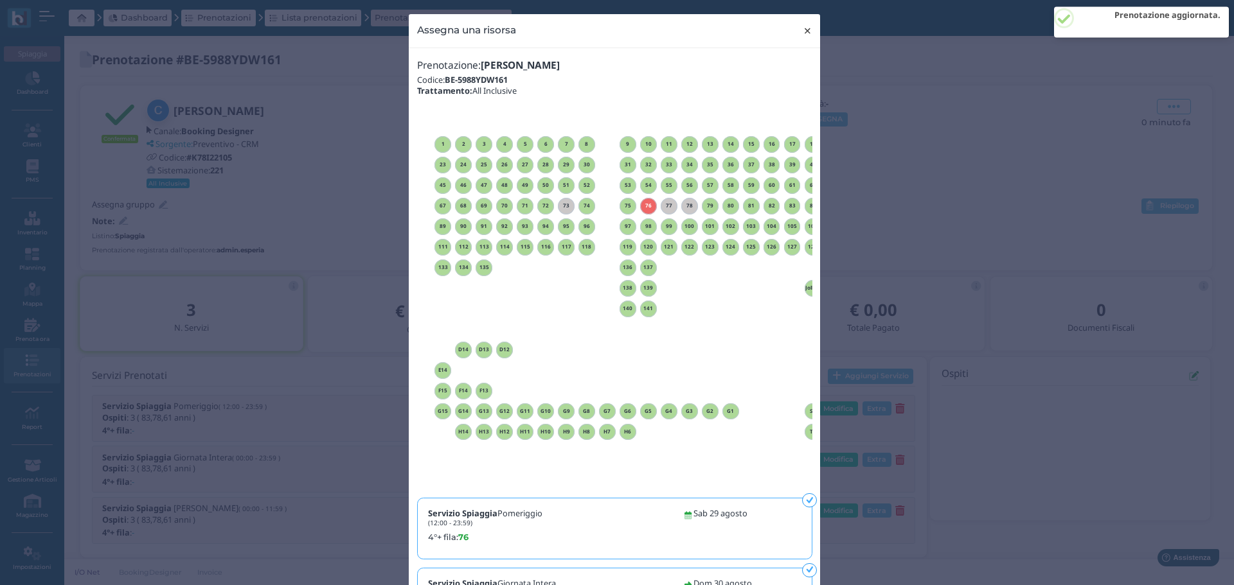
click at [807, 33] on span "×" at bounding box center [808, 30] width 10 height 17
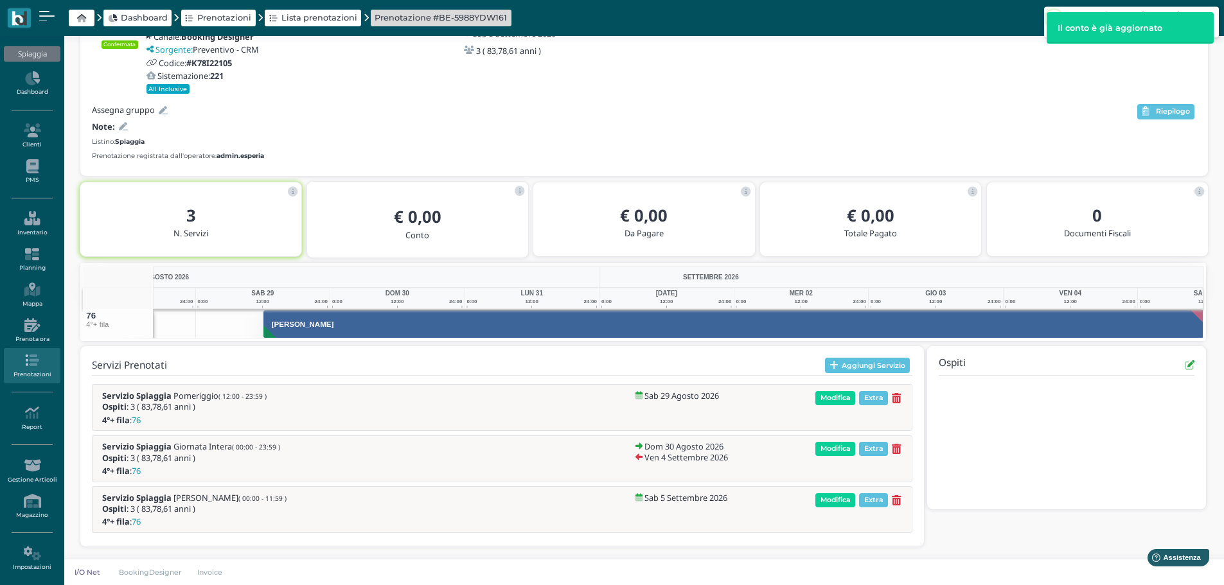
scroll to position [0, 94]
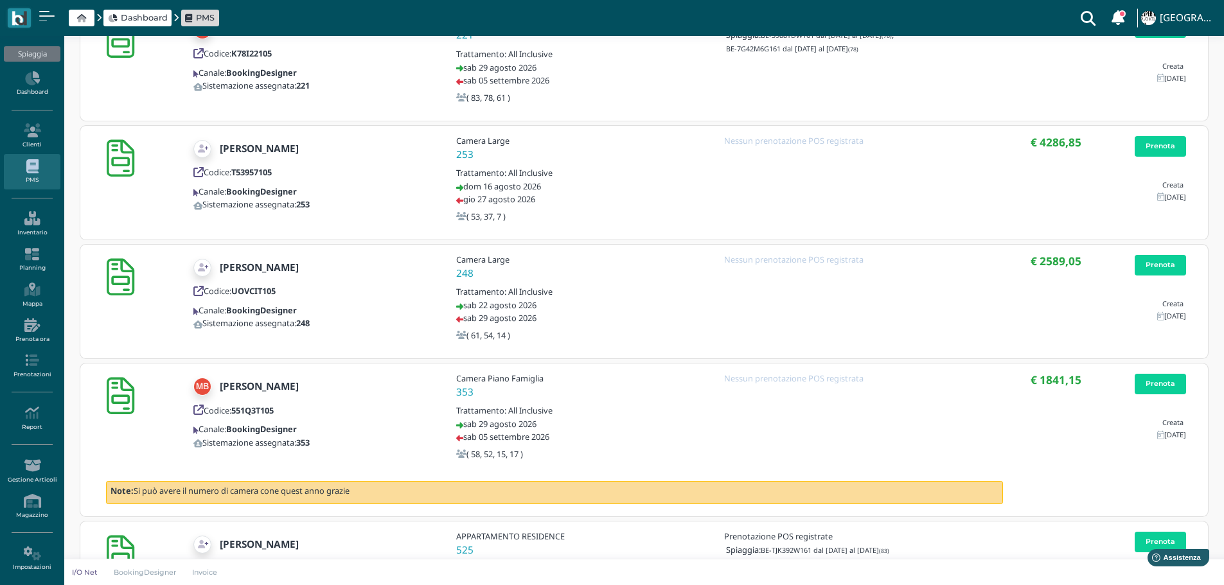
scroll to position [514, 0]
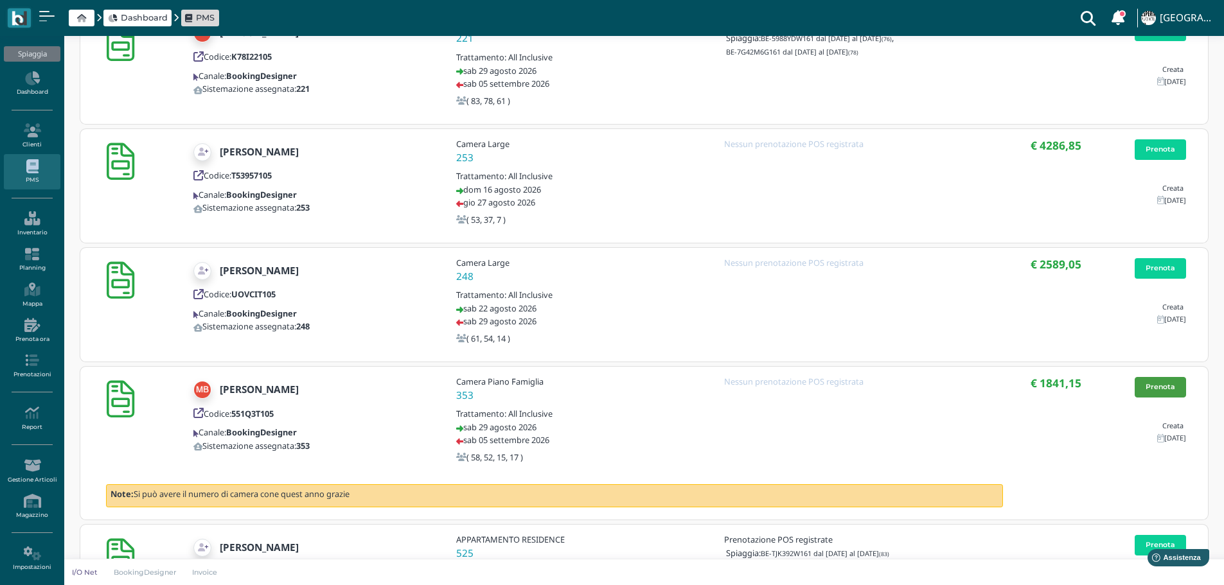
click at [1177, 388] on link "Prenota" at bounding box center [1160, 387] width 51 height 21
click at [1161, 271] on link "Prenota" at bounding box center [1160, 268] width 51 height 21
click at [1151, 150] on link "Prenota" at bounding box center [1160, 149] width 51 height 21
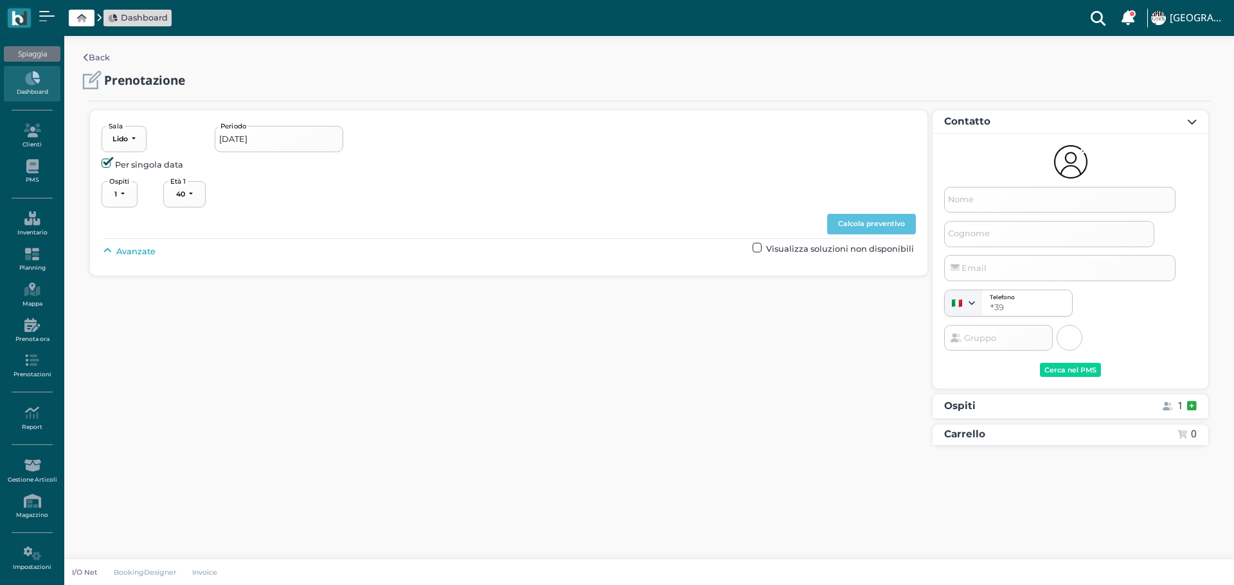
select select "40"
type input "[DATE] - [DATE]"
select select "4"
type input "Michela"
type input "Baggi"
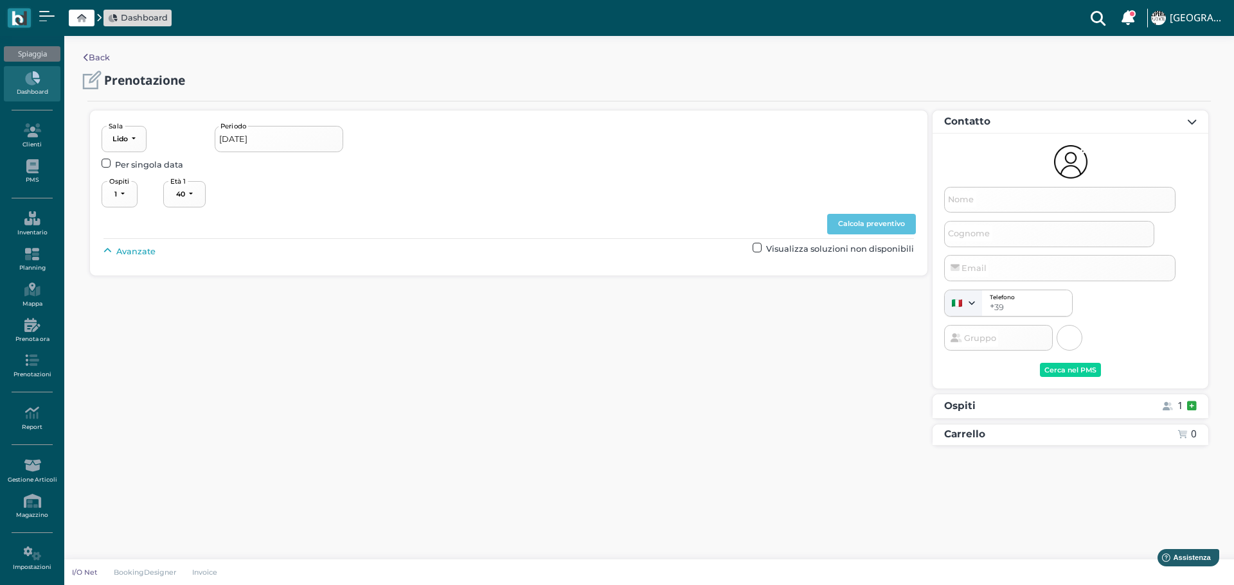
type input "[EMAIL_ADDRESS][DOMAIN_NAME]"
select select "40"
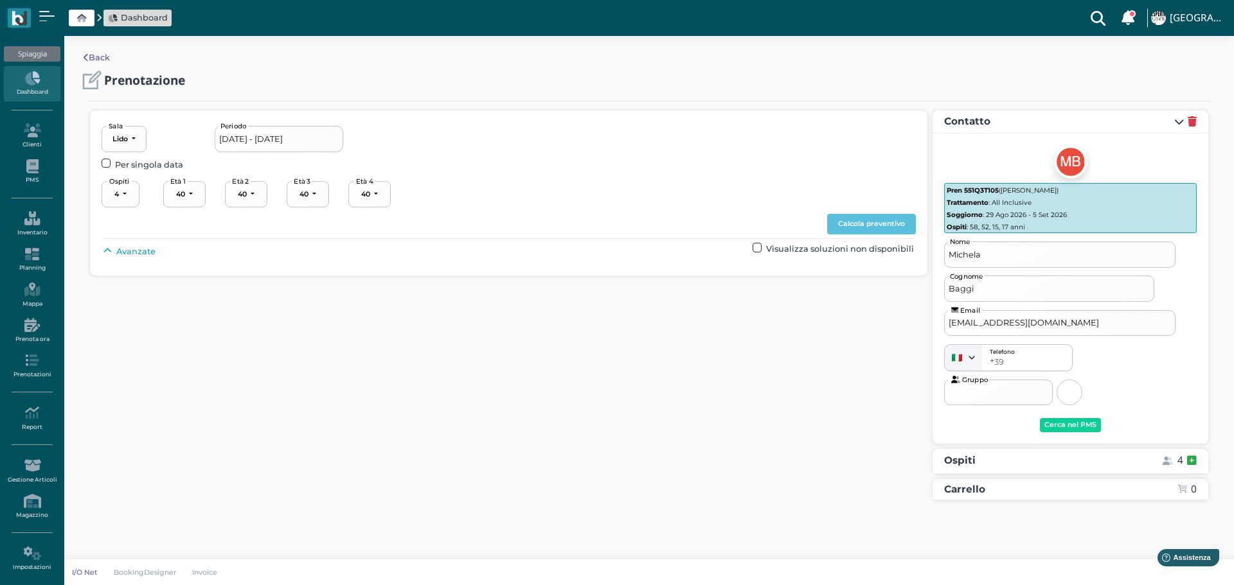
select select "58"
select select "52"
select select "15"
select select "17"
click at [136, 249] on span "Avanzate" at bounding box center [135, 251] width 39 height 12
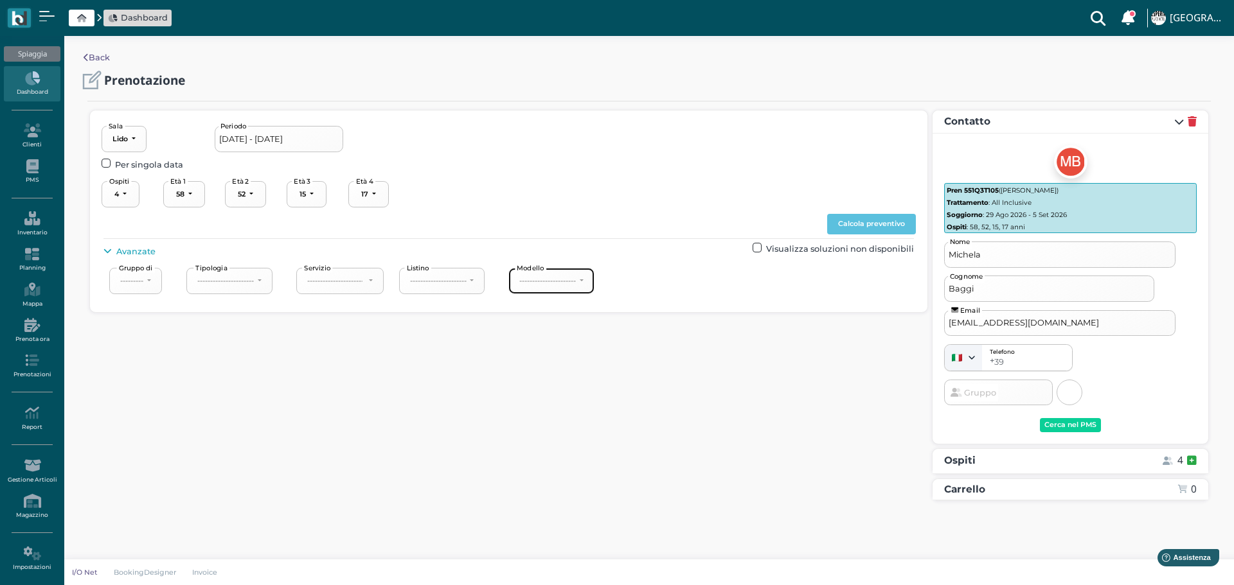
click at [573, 289] on button "----------------------" at bounding box center [551, 281] width 86 height 26
drag, startPoint x: 557, startPoint y: 375, endPoint x: 736, endPoint y: 334, distance: 183.5
click at [561, 373] on link "4°+ fila" at bounding box center [563, 377] width 96 height 17
select select "240"
click at [898, 217] on button "Calcola preventivo" at bounding box center [871, 224] width 89 height 21
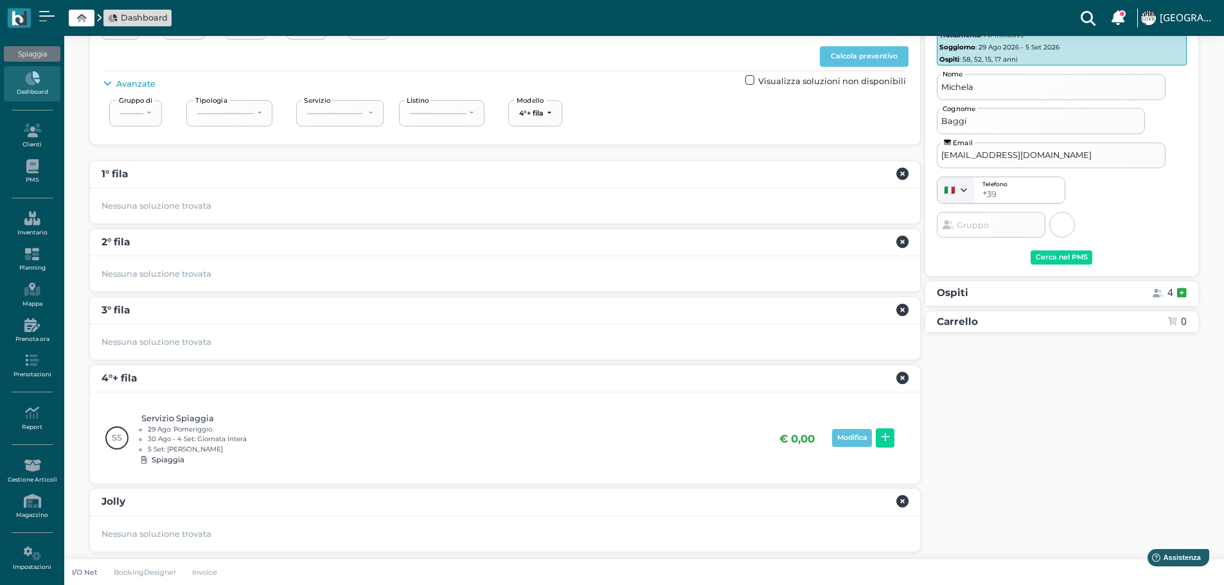
scroll to position [172, 0]
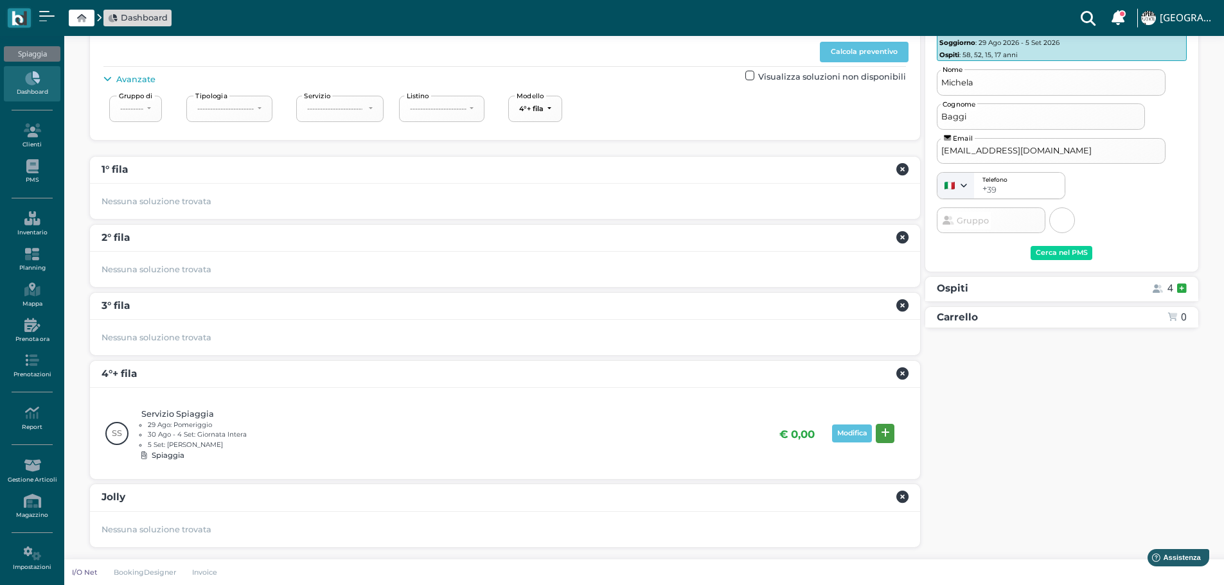
click at [890, 433] on button at bounding box center [885, 433] width 19 height 19
drag, startPoint x: 1161, startPoint y: 445, endPoint x: 1173, endPoint y: 456, distance: 15.5
click at [1166, 449] on div "Servizio Spiaggia 29 Ago: Pomeriggio 30 Ago - 4 Set: Giornata Intera 5 Set: Mat…" at bounding box center [1062, 403] width 250 height 127
click at [1173, 458] on div "Prenota" at bounding box center [1162, 456] width 30 height 9
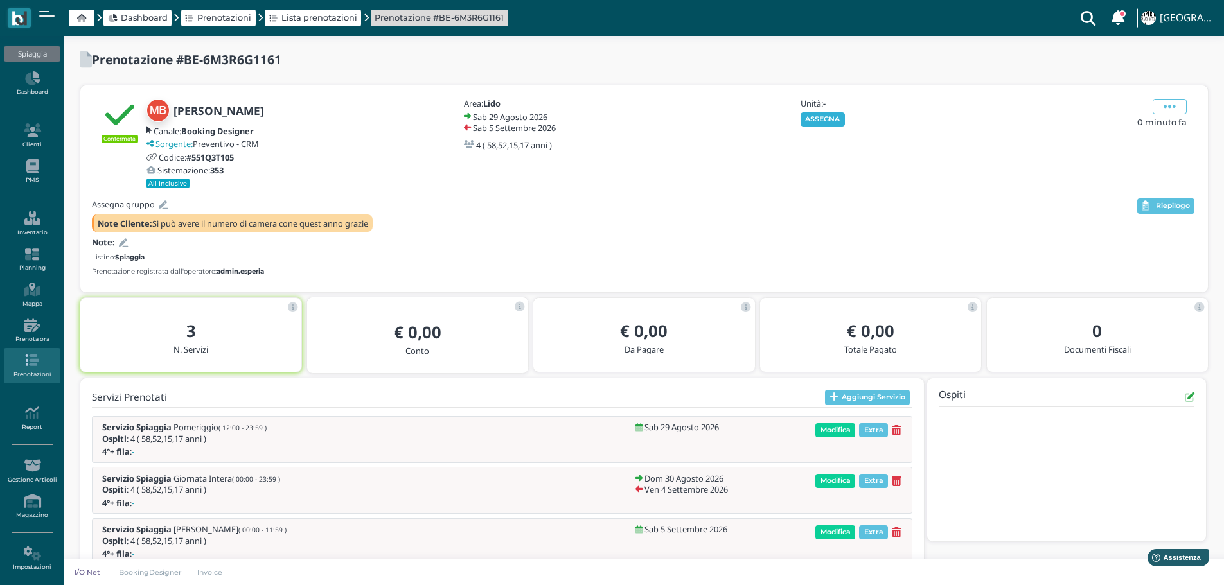
click at [837, 122] on button "ASSEGNA" at bounding box center [823, 119] width 44 height 14
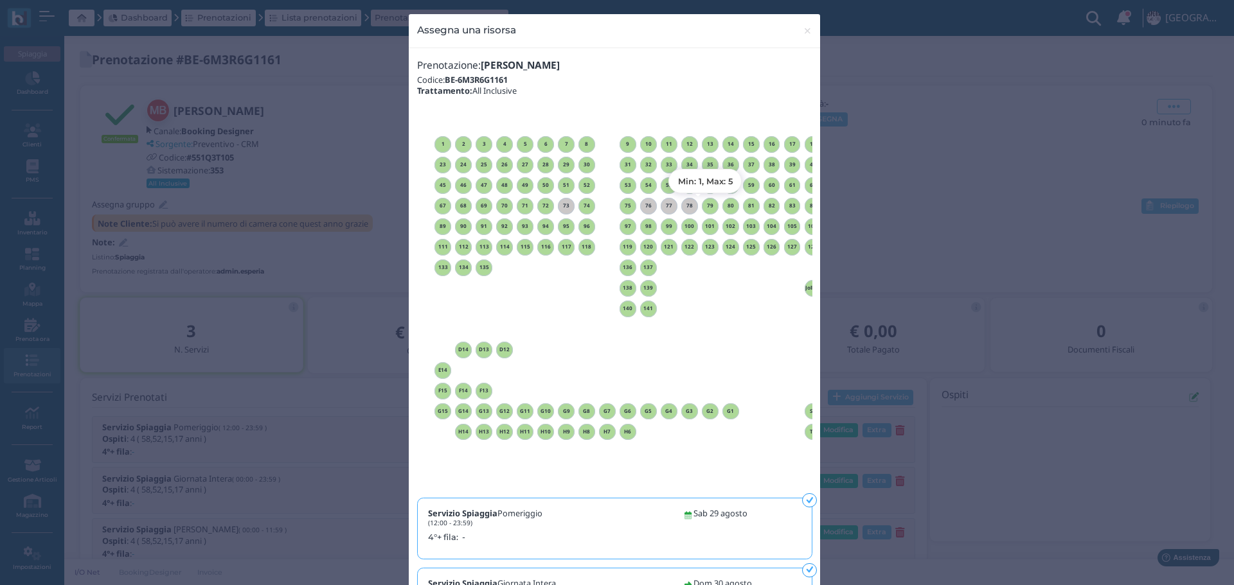
click at [710, 207] on h6 "79" at bounding box center [710, 206] width 17 height 6
click at [803, 24] on span "×" at bounding box center [808, 30] width 10 height 17
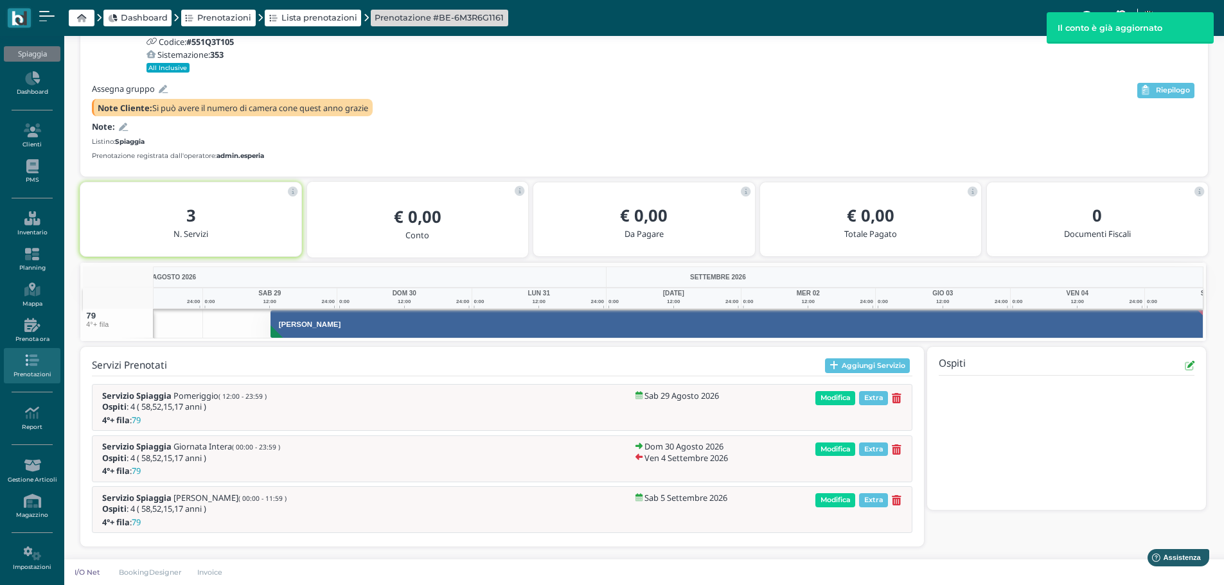
scroll to position [0, 94]
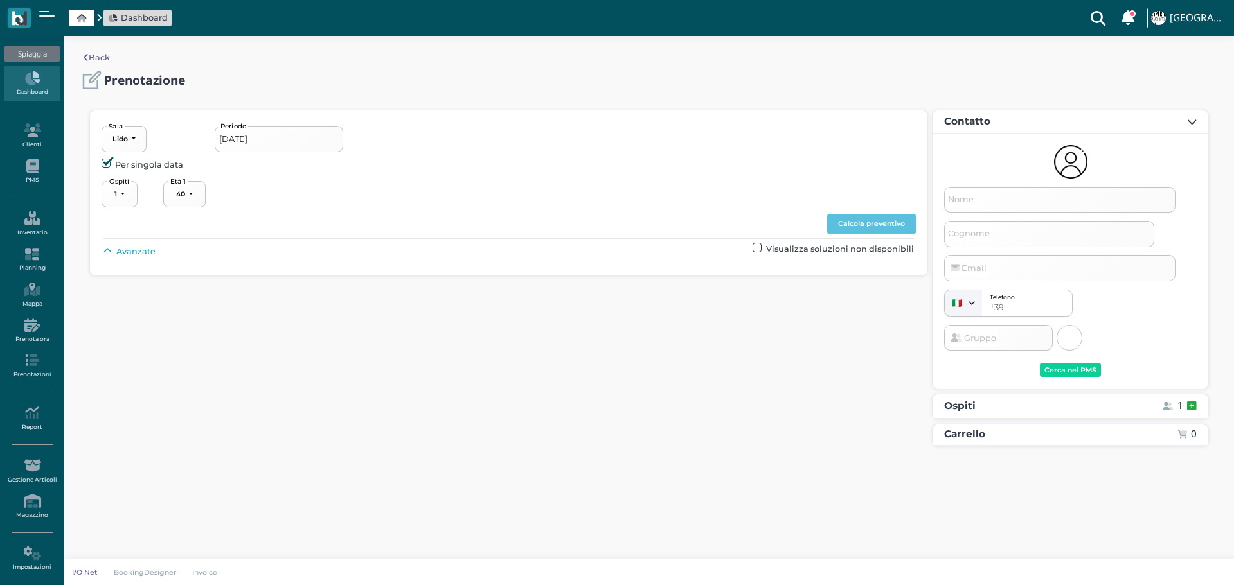
select select "40"
type input "[DATE] - [DATE]"
select select "3"
type input "[PERSON_NAME]"
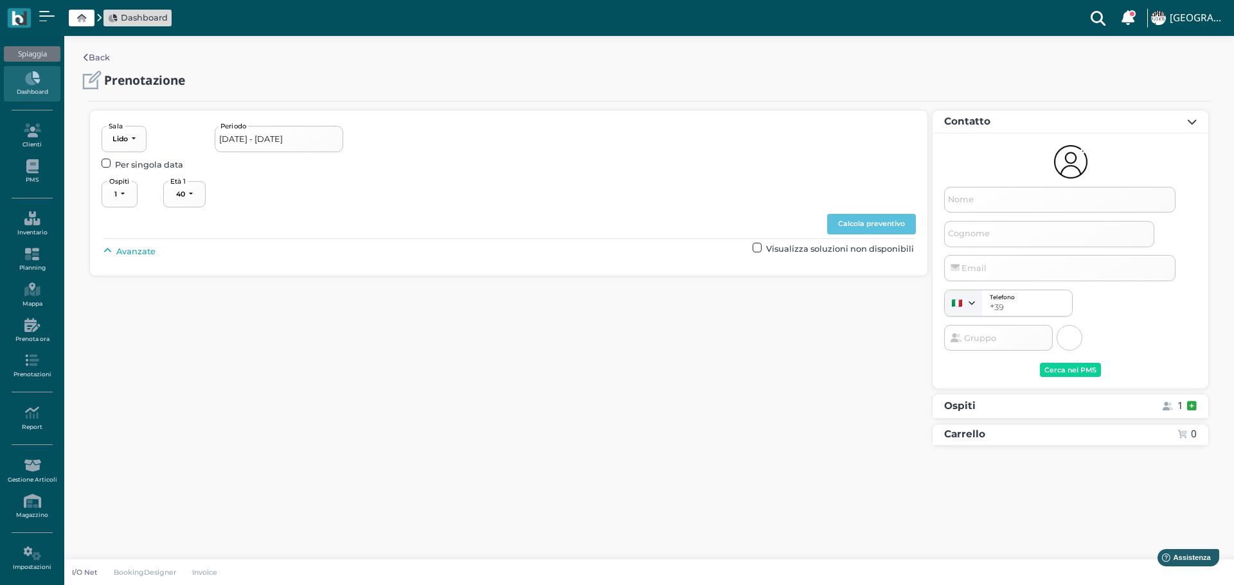
type input "[EMAIL_ADDRESS][DOMAIN_NAME]"
select select "40"
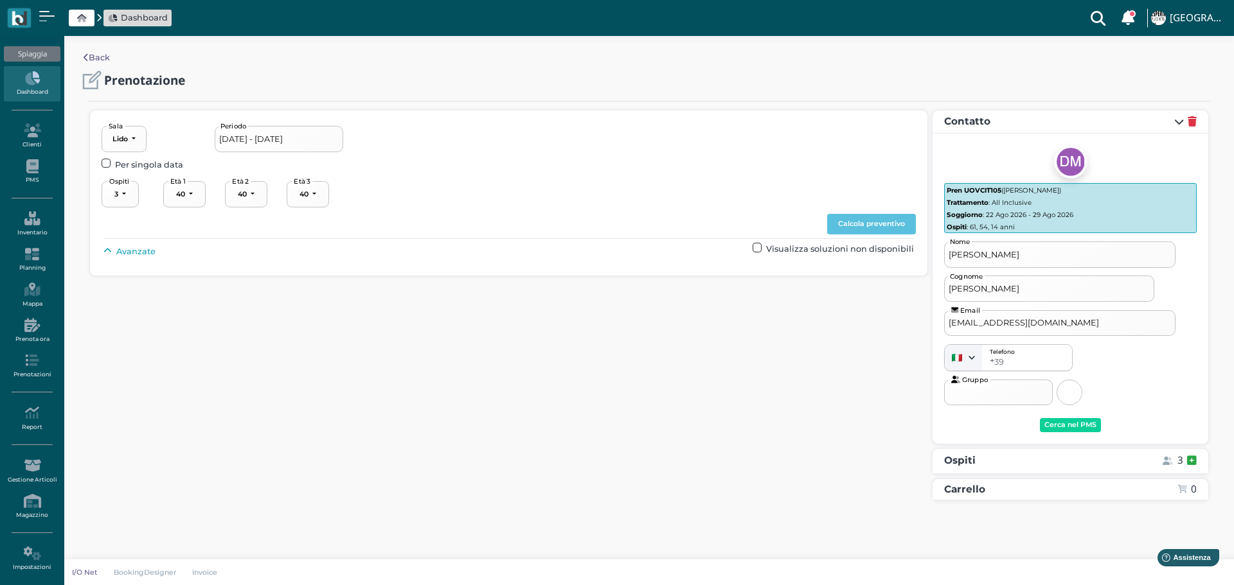
select select "61"
select select "54"
select select "14"
drag, startPoint x: 136, startPoint y: 252, endPoint x: 184, endPoint y: 258, distance: 48.5
click at [138, 251] on span "Avanzate" at bounding box center [135, 251] width 39 height 12
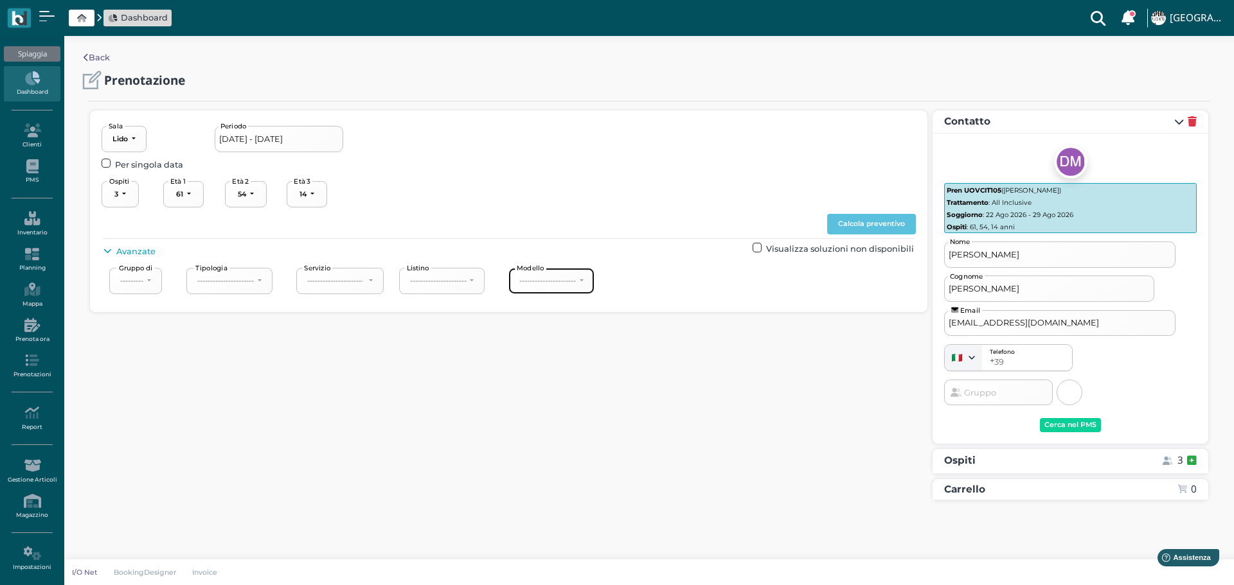
click at [573, 281] on div "----------------------" at bounding box center [547, 280] width 57 height 9
drag, startPoint x: 554, startPoint y: 378, endPoint x: 816, endPoint y: 319, distance: 268.8
click at [556, 377] on link "4°+ fila" at bounding box center [563, 377] width 96 height 17
select select "240"
click at [876, 211] on div "Lido Lido Lido Sala 22/08/2026 - 29/08/2026 Periodo Per singola data 1 2 3 4 5 …" at bounding box center [509, 209] width 814 height 177
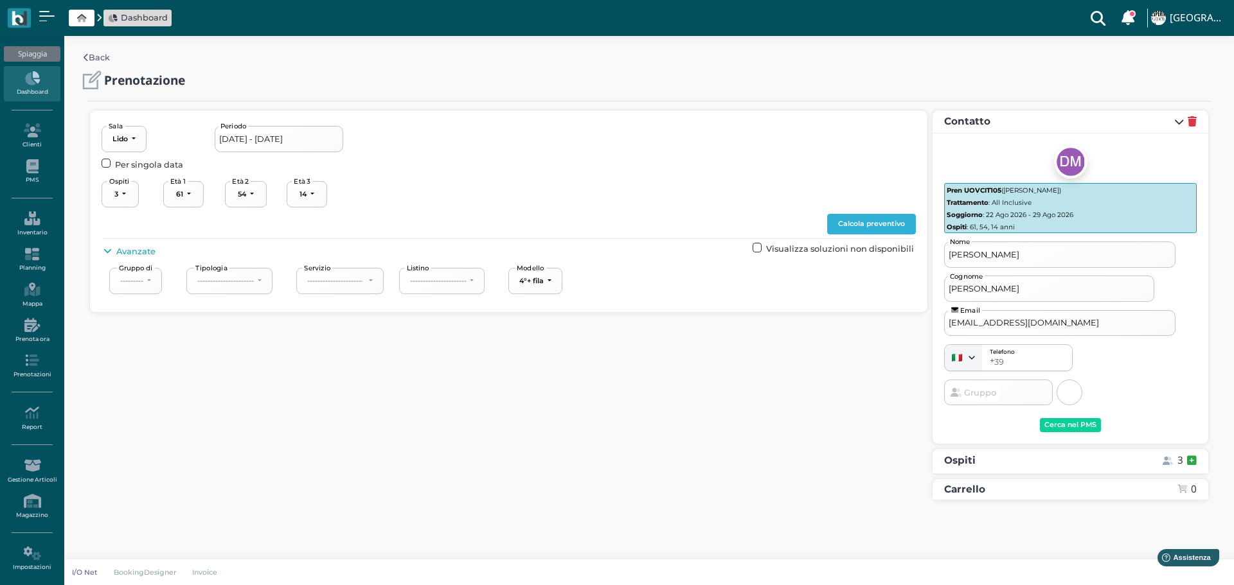
click at [879, 215] on button "Calcola preventivo" at bounding box center [871, 224] width 89 height 21
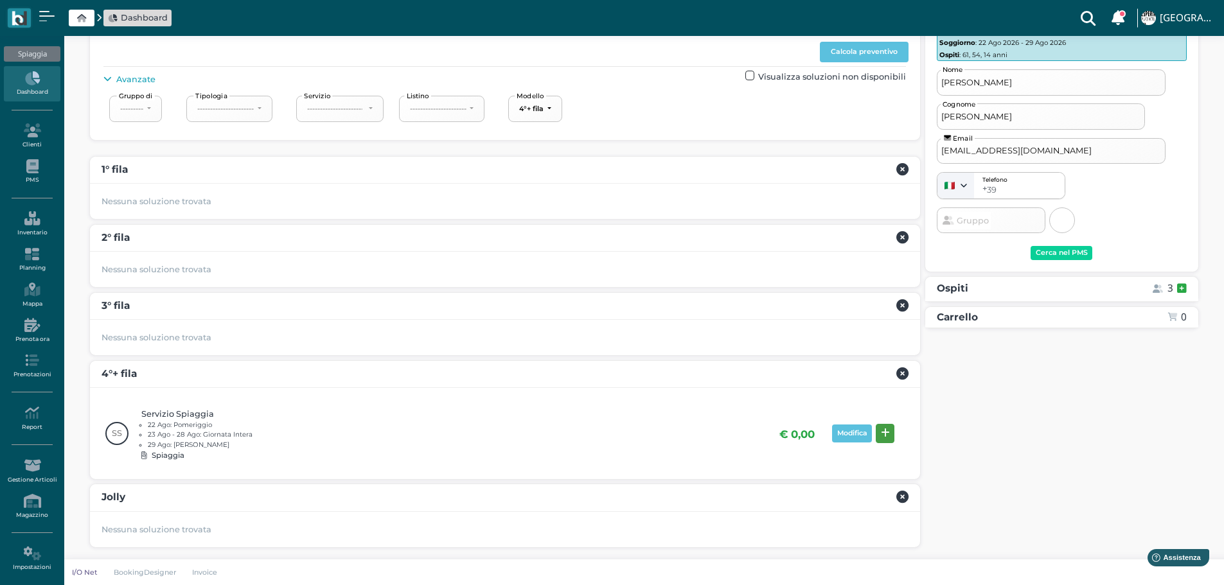
click at [881, 429] on icon at bounding box center [885, 434] width 9 height 10
click at [1182, 458] on button "Prenota" at bounding box center [1161, 457] width 51 height 21
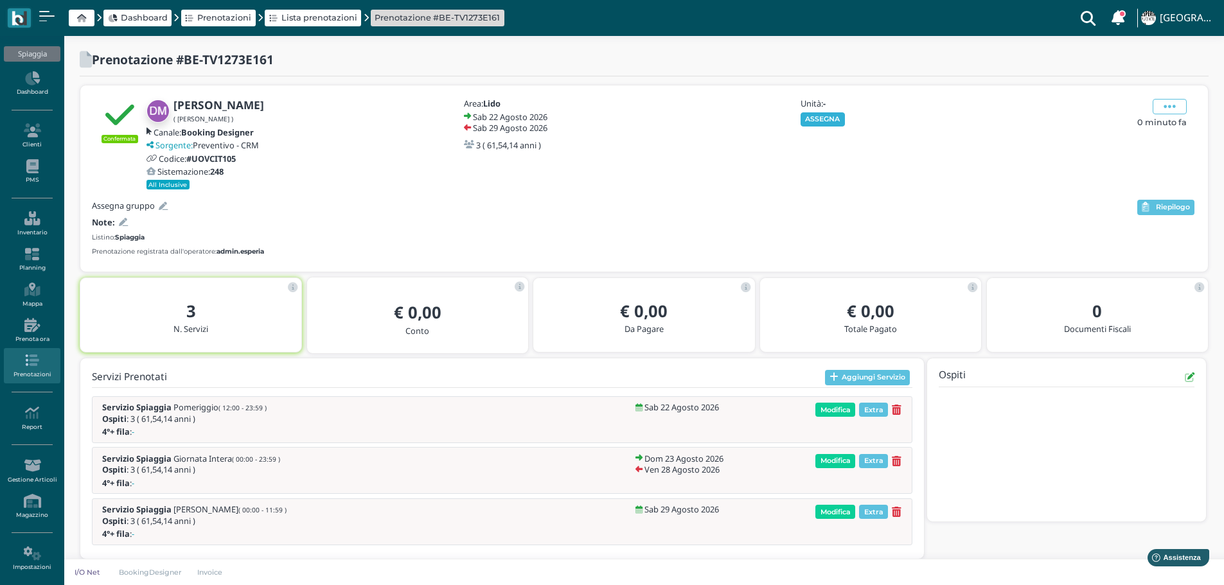
click at [834, 120] on button "ASSEGNA" at bounding box center [823, 119] width 44 height 14
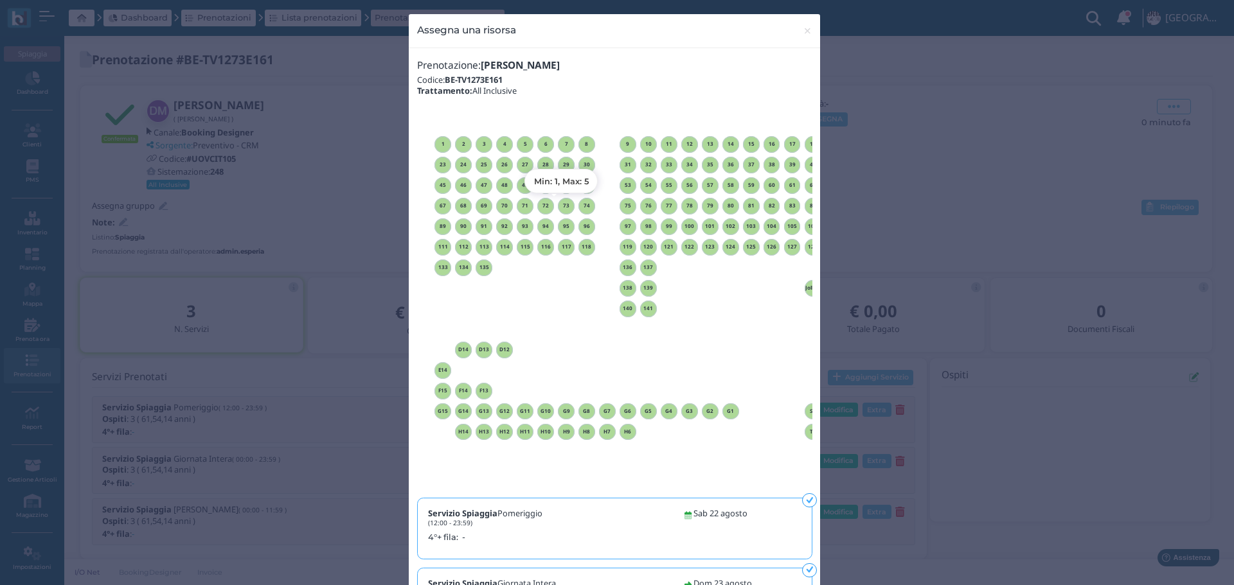
click at [562, 204] on h6 "73" at bounding box center [566, 206] width 17 height 6
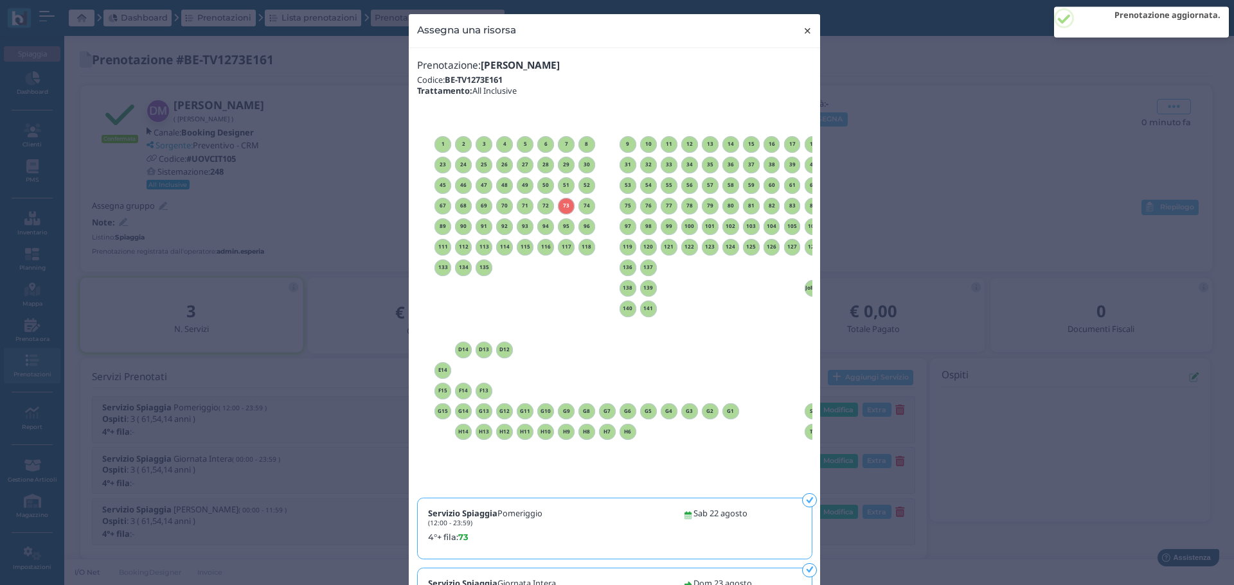
click at [806, 31] on span "×" at bounding box center [808, 30] width 10 height 17
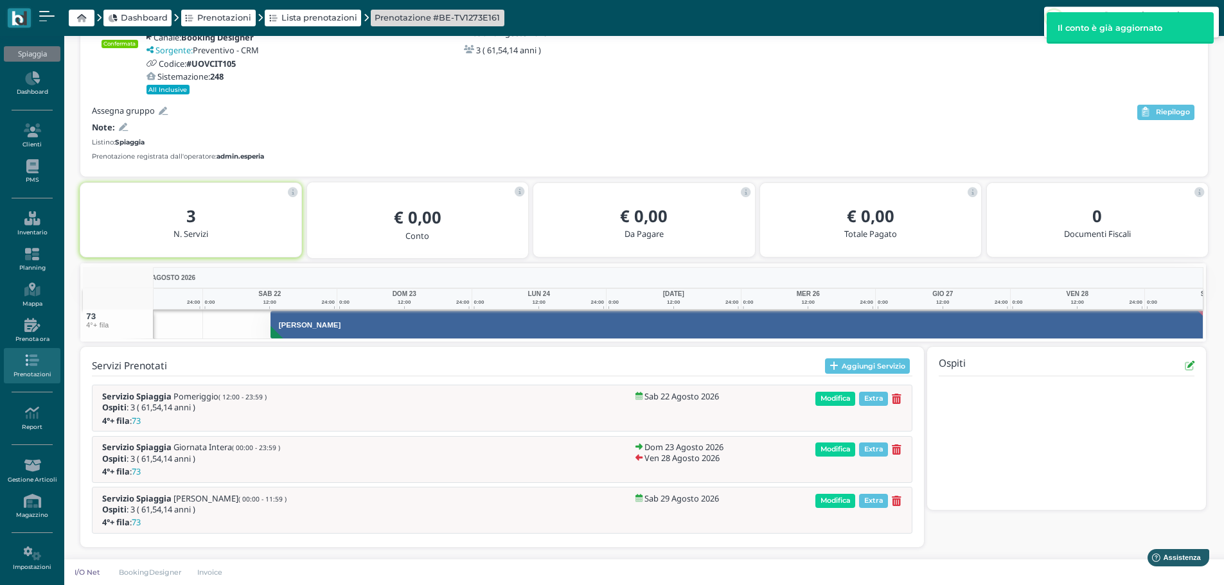
scroll to position [0, 94]
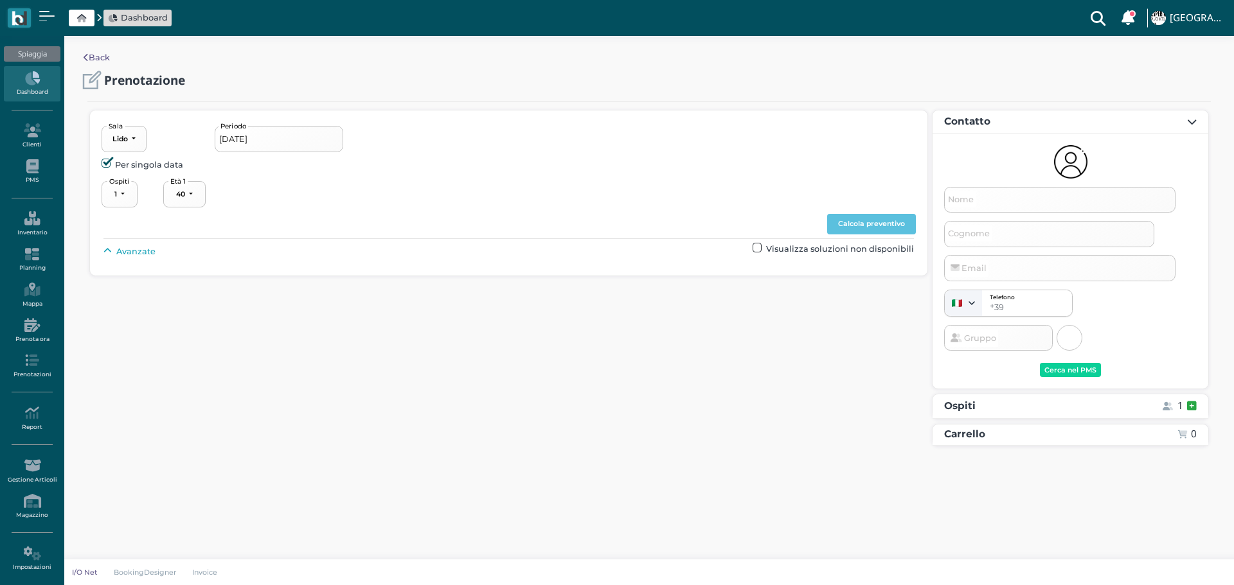
select select "40"
type input "[DATE] - [DATE]"
select select "3"
type input "Lara"
type input "Taccagni"
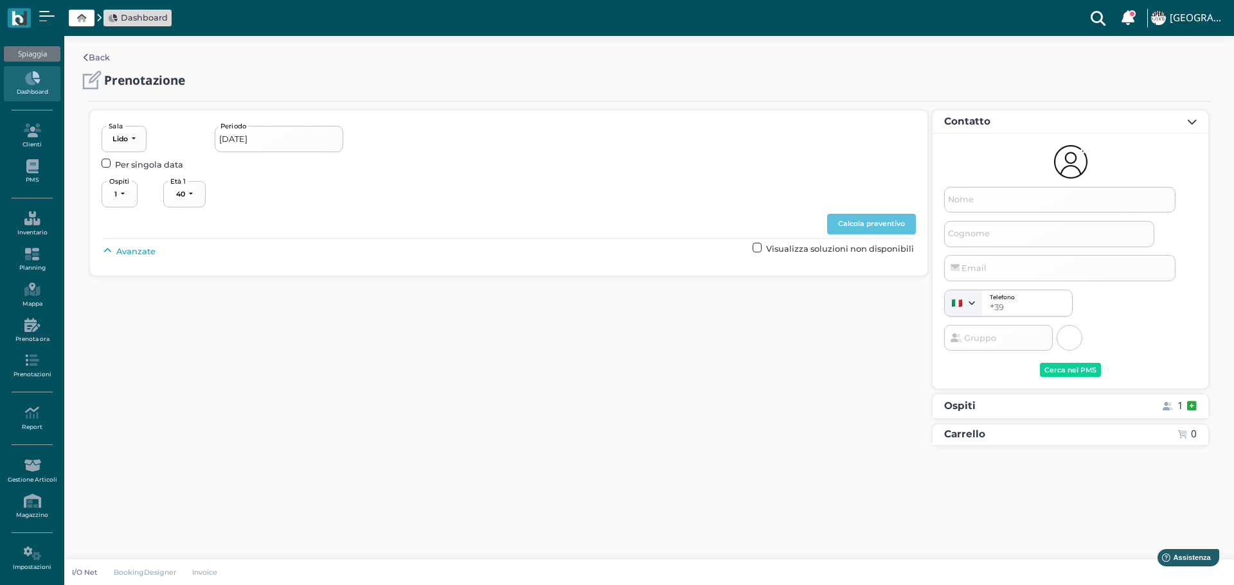
type input "t.lara88@libero.it"
select select "40"
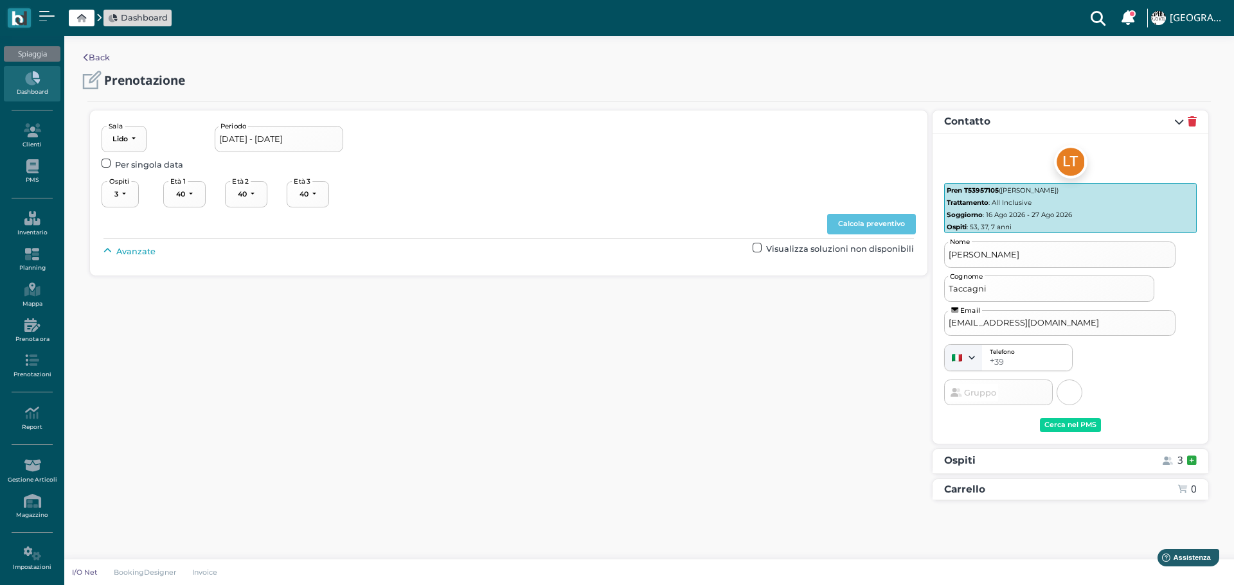
select select "53"
select select "37"
select select "7"
click at [127, 252] on span "Avanzate" at bounding box center [135, 251] width 39 height 12
click at [563, 272] on button "----------------------" at bounding box center [551, 281] width 86 height 26
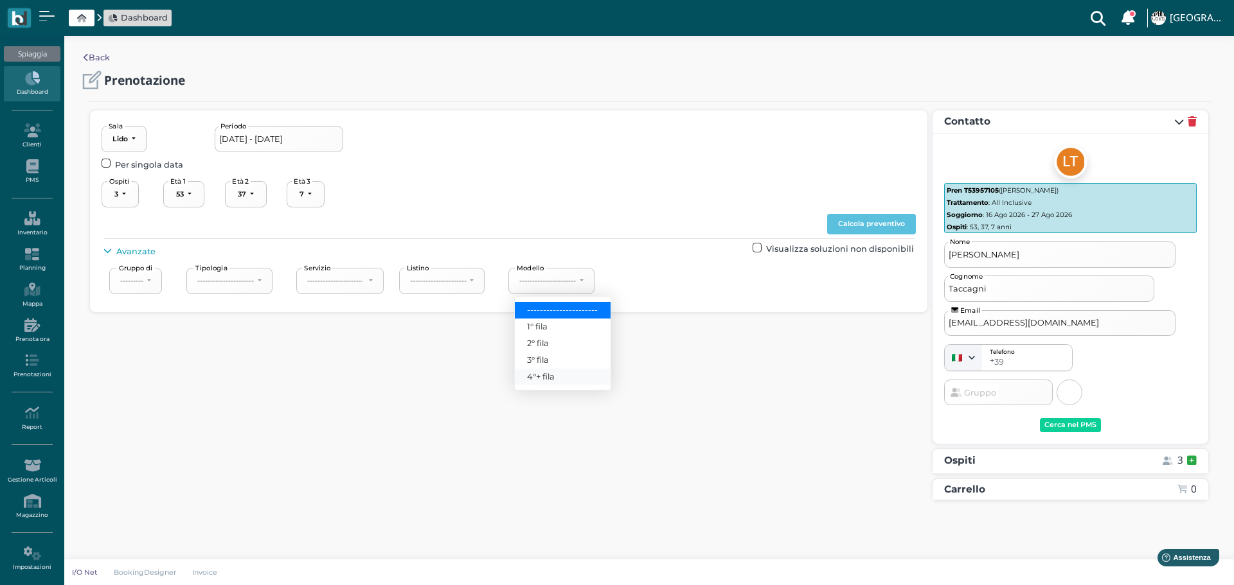
click at [551, 374] on span "4°+ fila" at bounding box center [541, 377] width 28 height 12
select select "240"
drag, startPoint x: 854, startPoint y: 219, endPoint x: 1040, endPoint y: 219, distance: 186.4
click at [857, 219] on button "Calcola preventivo" at bounding box center [871, 224] width 89 height 21
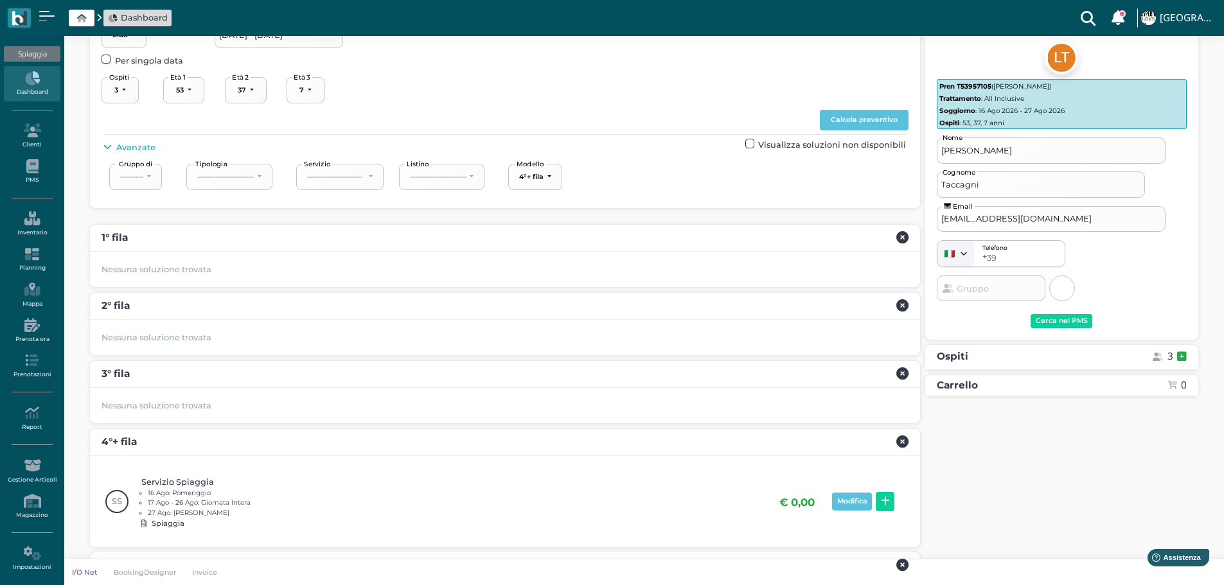
scroll to position [172, 0]
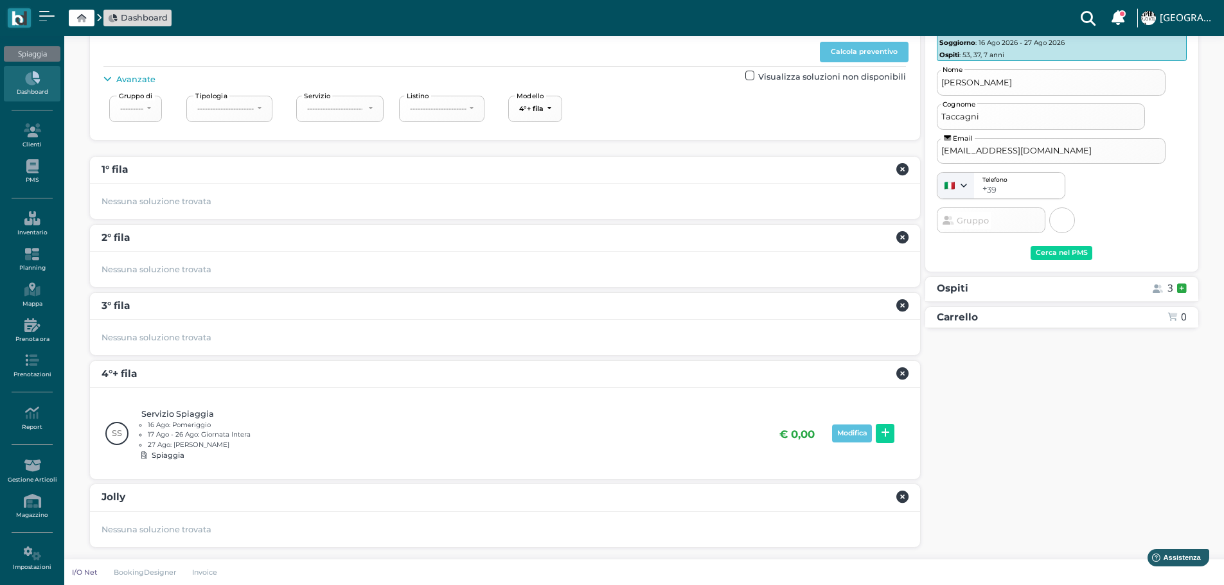
drag, startPoint x: 884, startPoint y: 436, endPoint x: 906, endPoint y: 433, distance: 21.4
click at [889, 434] on icon at bounding box center [885, 434] width 9 height 10
click at [1179, 454] on button "Prenota" at bounding box center [1161, 457] width 51 height 21
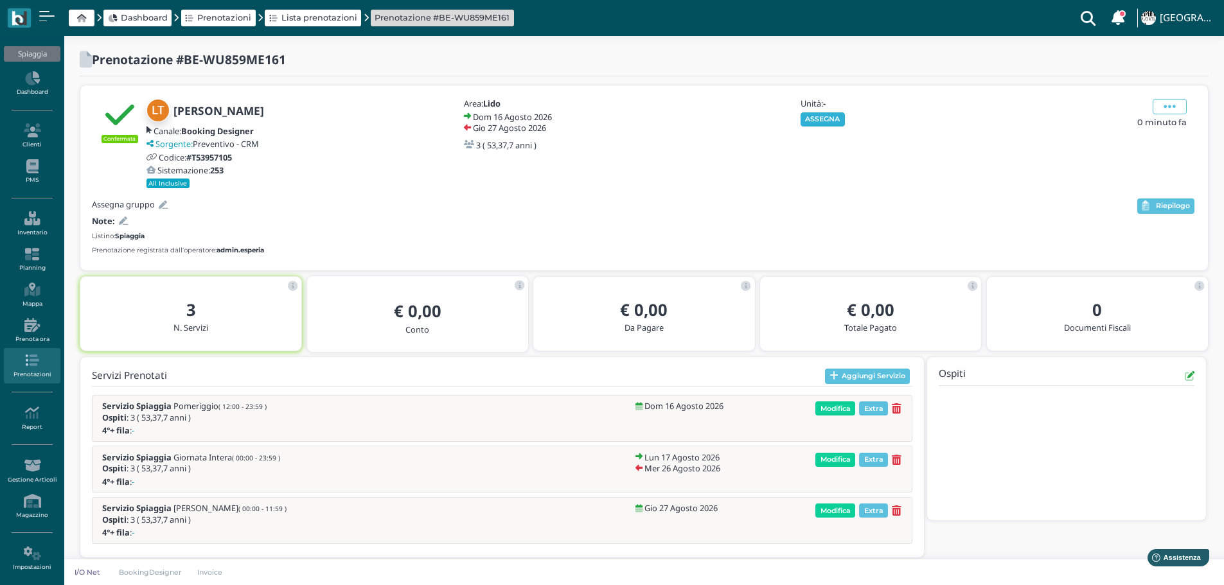
click at [831, 120] on button "ASSEGNA" at bounding box center [823, 119] width 44 height 14
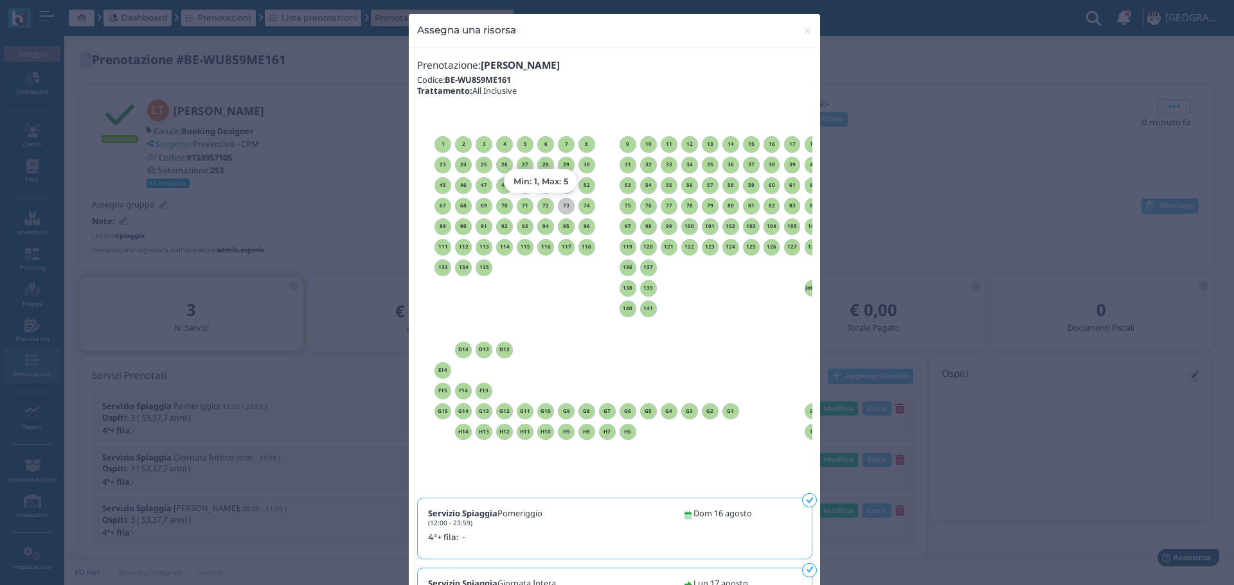
click at [544, 203] on h6 "72" at bounding box center [545, 206] width 17 height 6
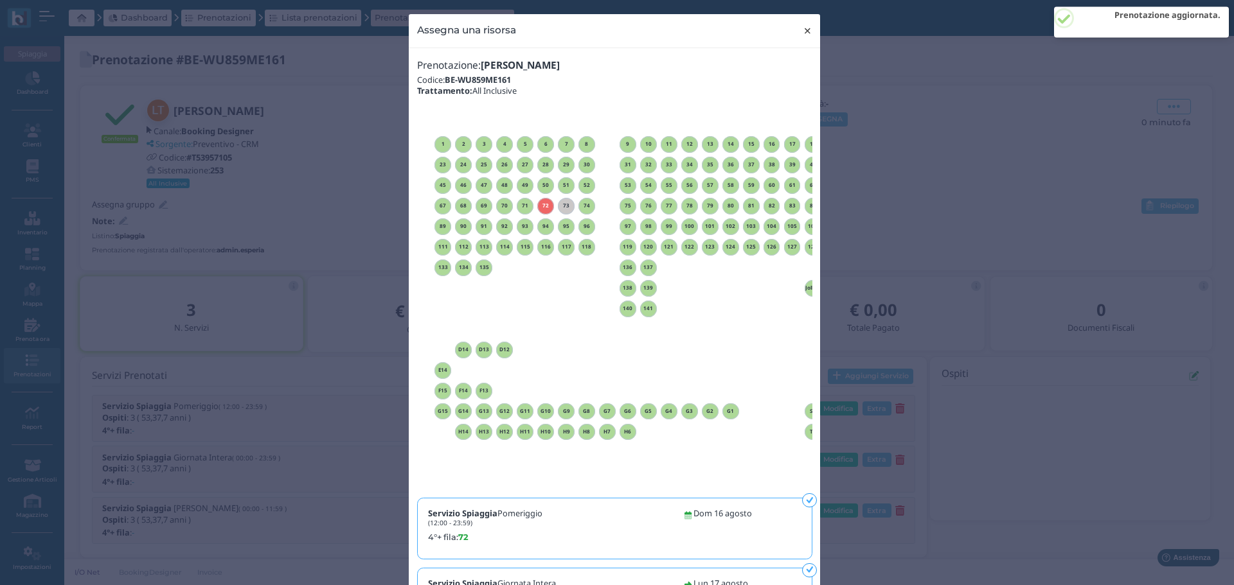
drag, startPoint x: 798, startPoint y: 28, endPoint x: 794, endPoint y: 13, distance: 16.1
click at [803, 27] on span "×" at bounding box center [808, 30] width 10 height 17
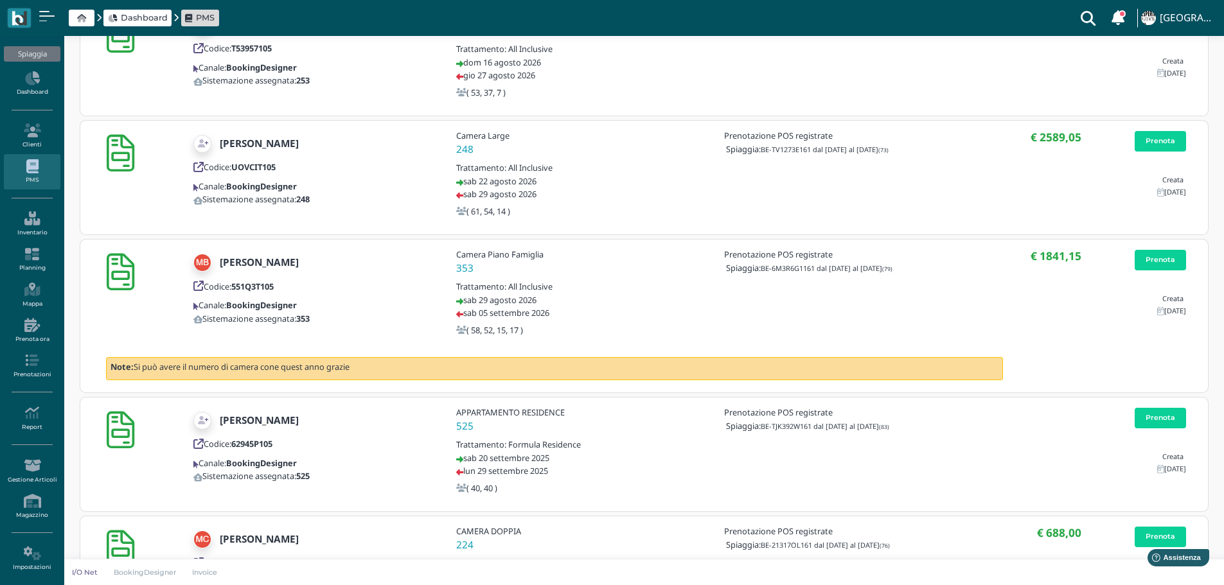
scroll to position [643, 0]
